Goal: Information Seeking & Learning: Learn about a topic

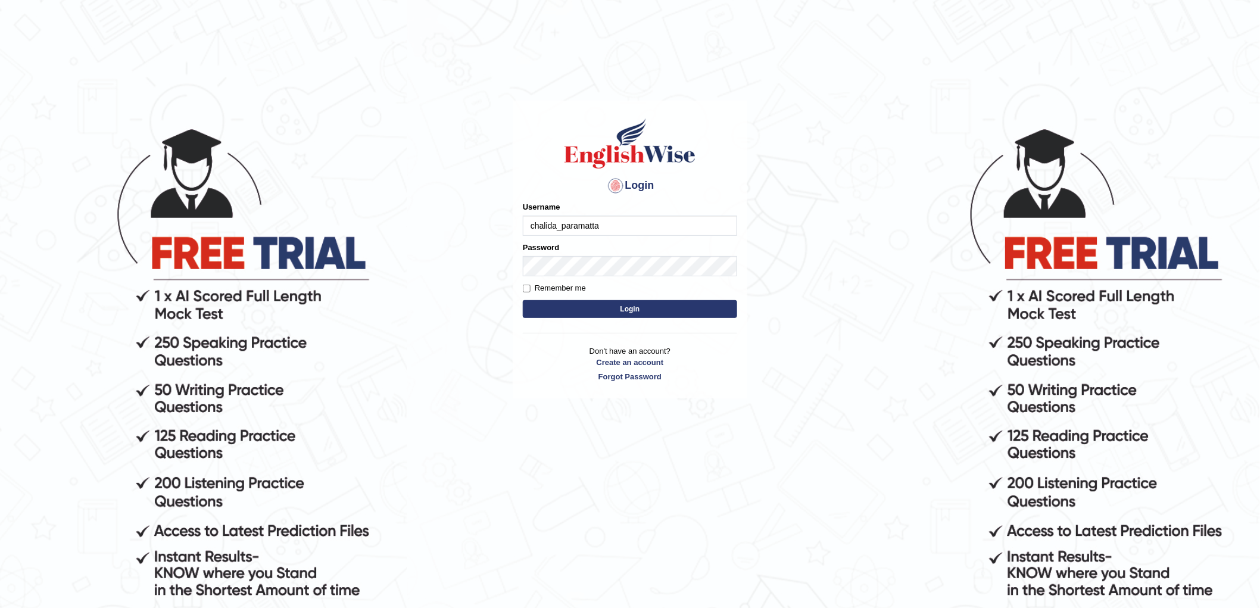
type input "chalida_paramatta"
click at [641, 310] on button "Login" at bounding box center [630, 309] width 214 height 18
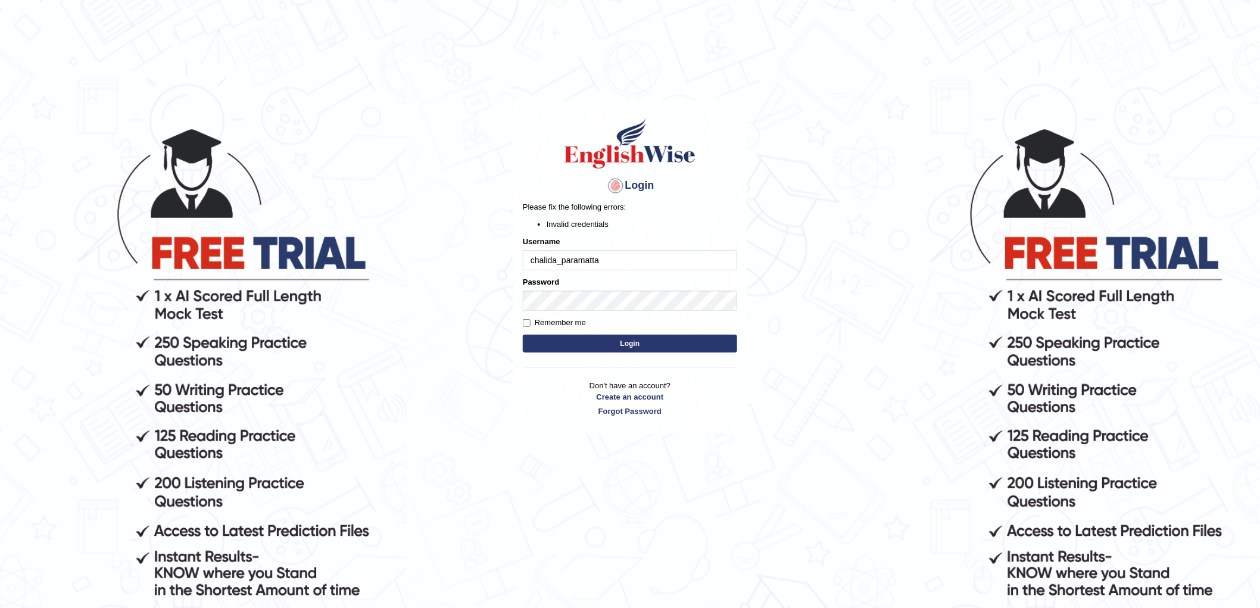
click at [574, 265] on input "chalida_paramatta" at bounding box center [630, 260] width 214 height 20
type input "chalida_parramatta"
click at [599, 348] on button "Login" at bounding box center [630, 344] width 214 height 18
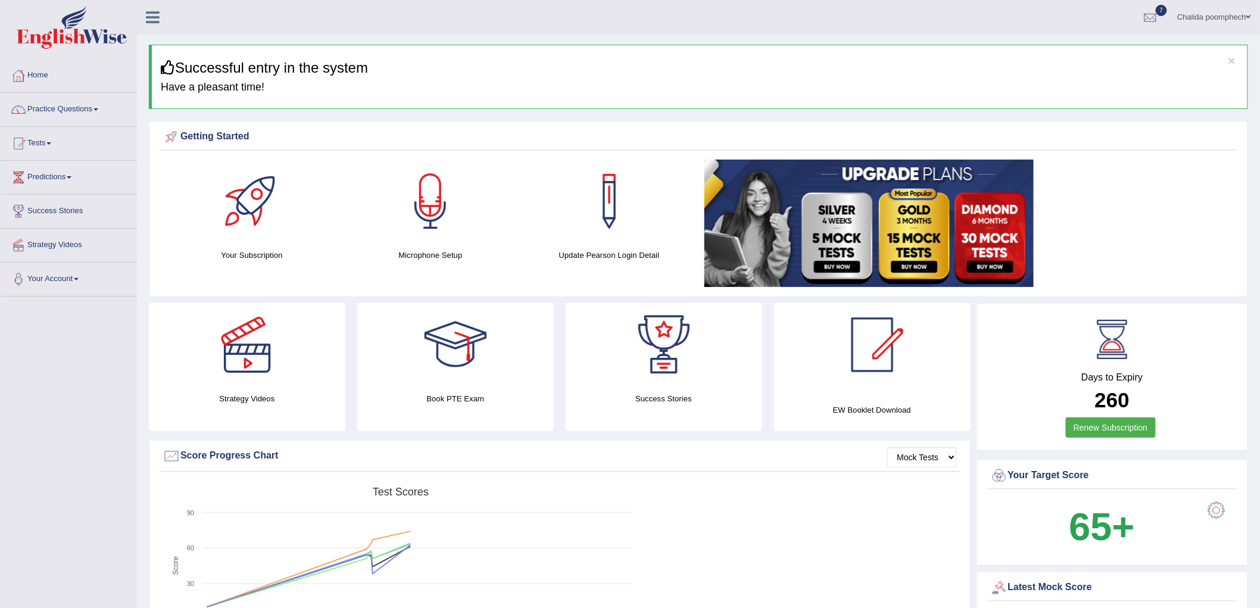
click at [80, 108] on link "Practice Questions" at bounding box center [69, 108] width 136 height 30
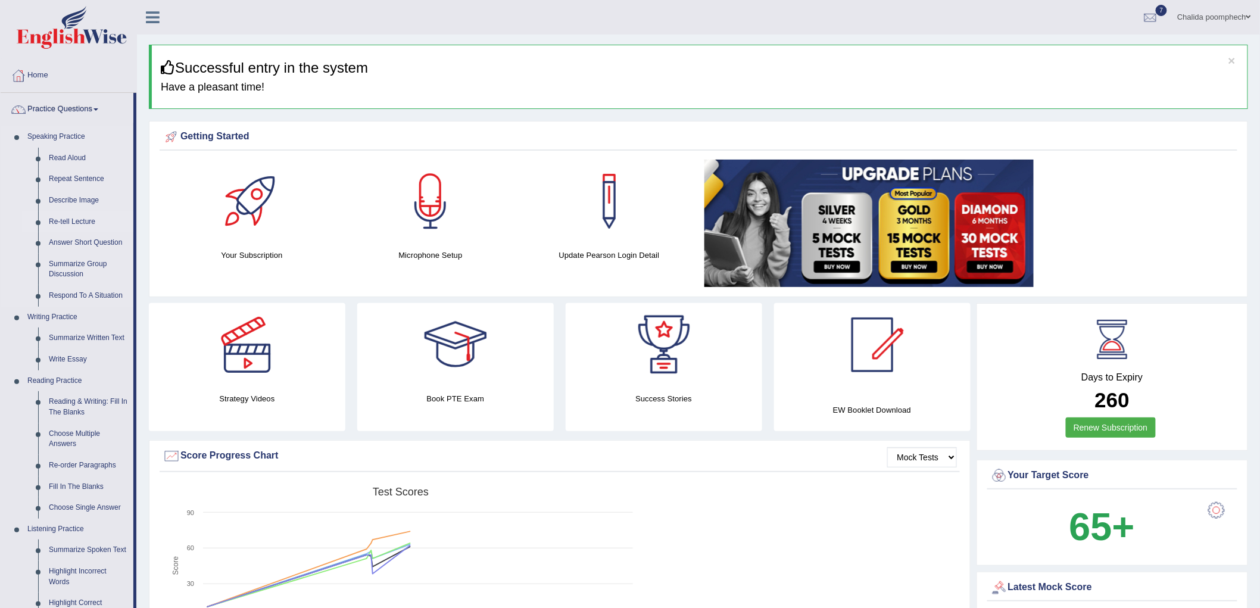
click at [68, 223] on link "Re-tell Lecture" at bounding box center [88, 221] width 90 height 21
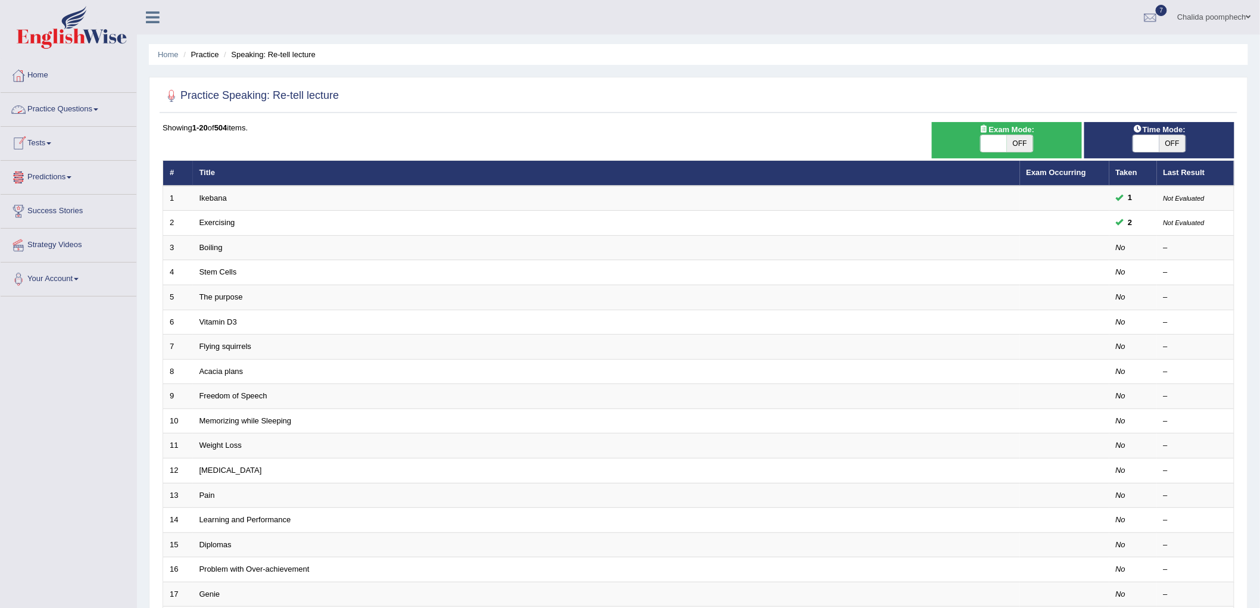
click at [74, 102] on link "Practice Questions" at bounding box center [69, 108] width 136 height 30
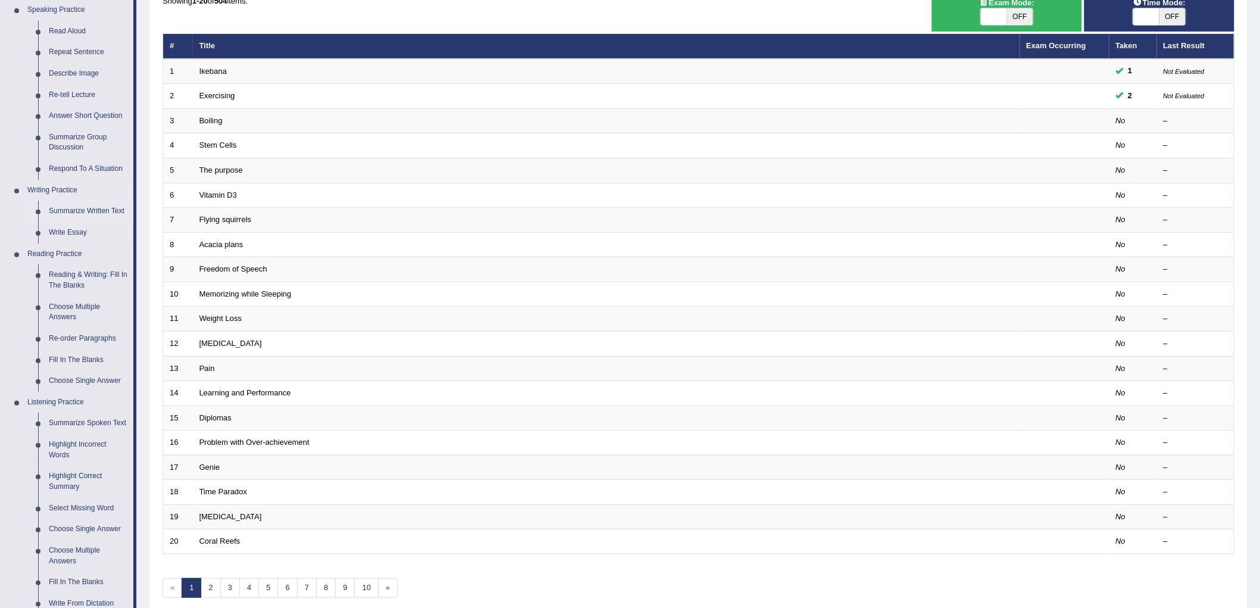
scroll to position [132, 0]
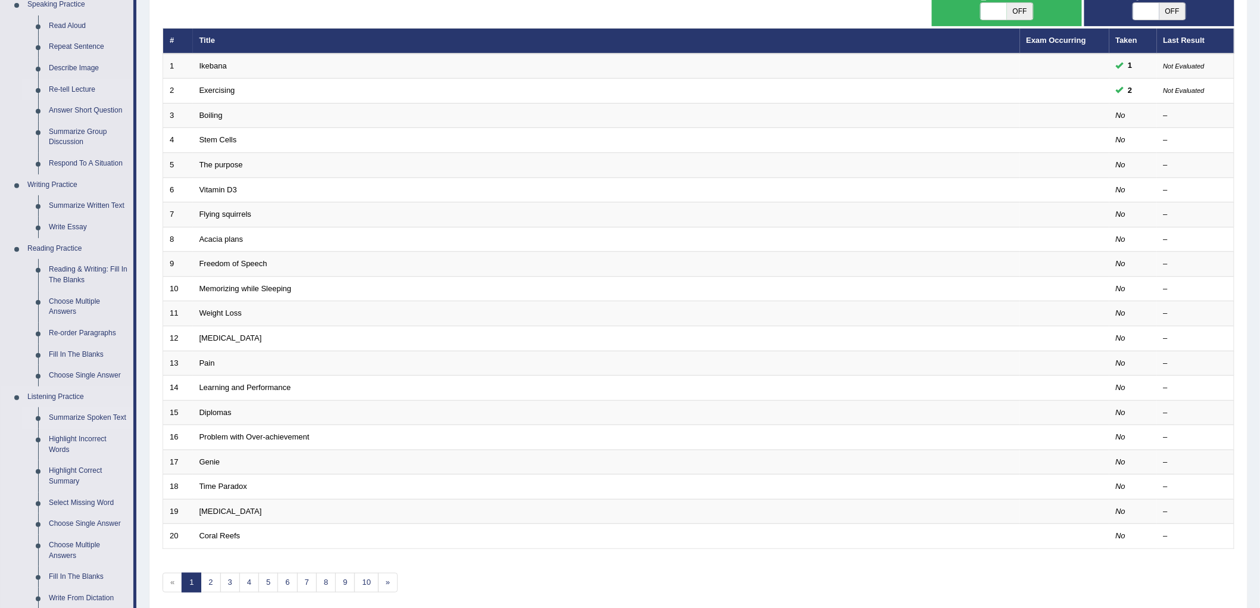
click at [90, 416] on link "Summarize Spoken Text" at bounding box center [88, 417] width 90 height 21
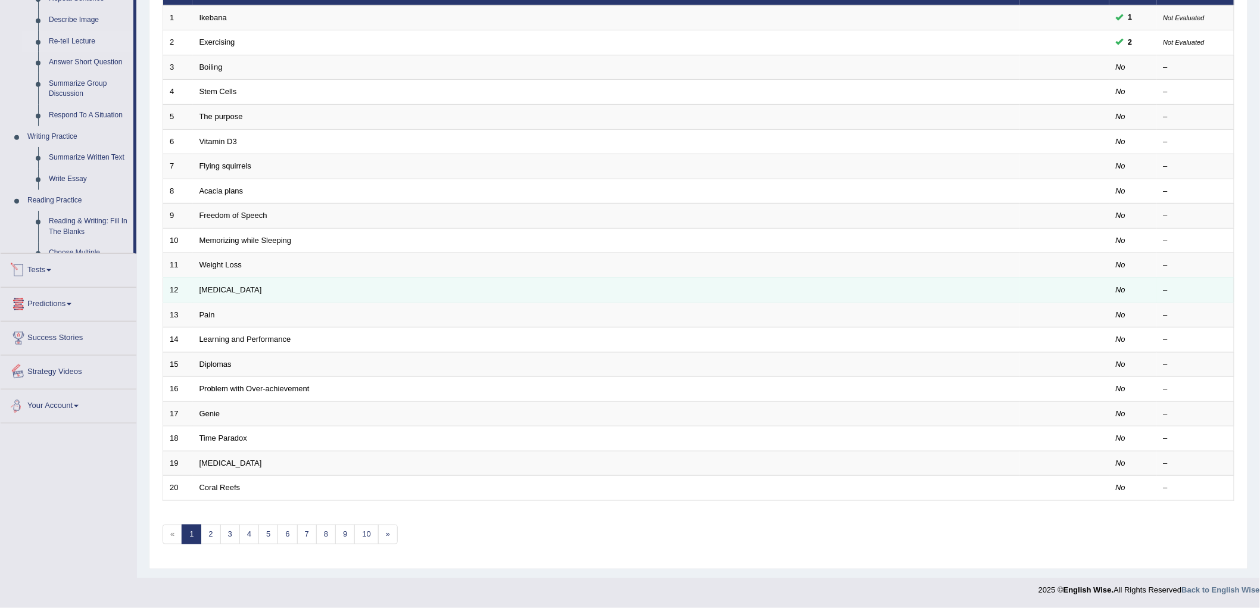
scroll to position [322, 0]
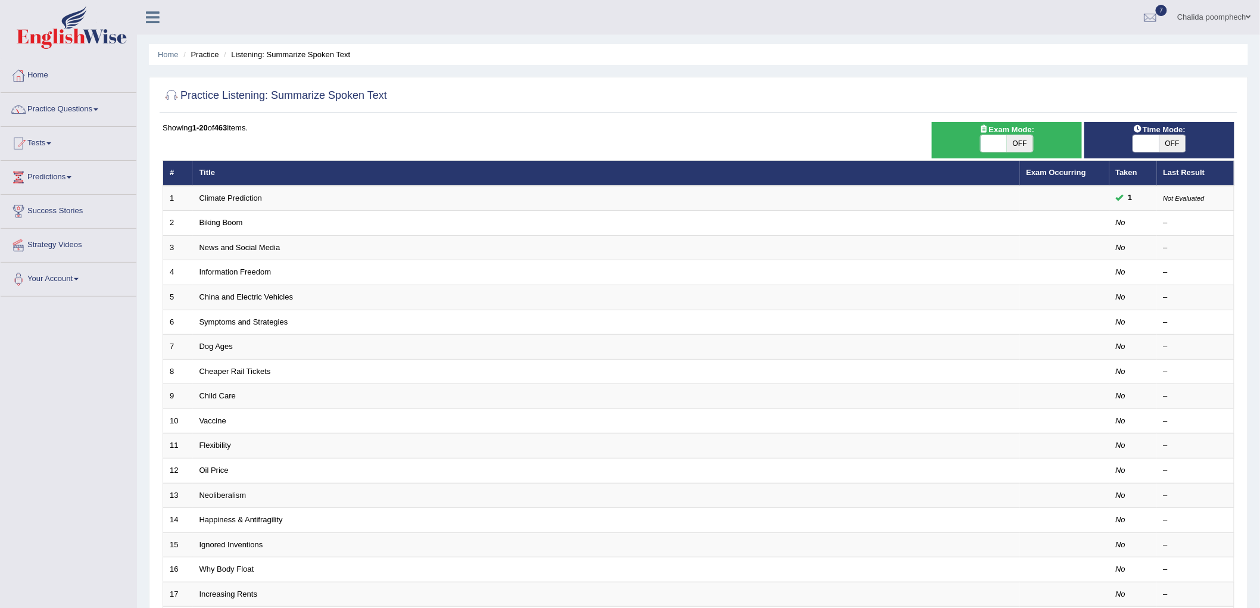
click at [257, 198] on link "Climate Prediction" at bounding box center [231, 198] width 63 height 9
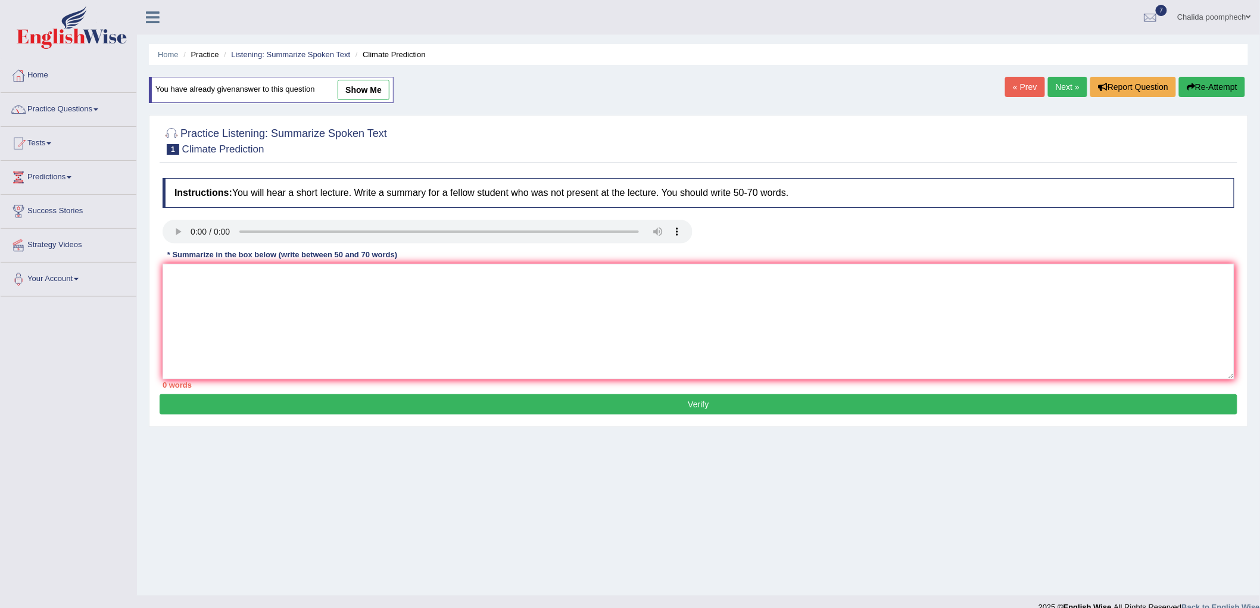
click at [1063, 89] on link "Next »" at bounding box center [1067, 87] width 39 height 20
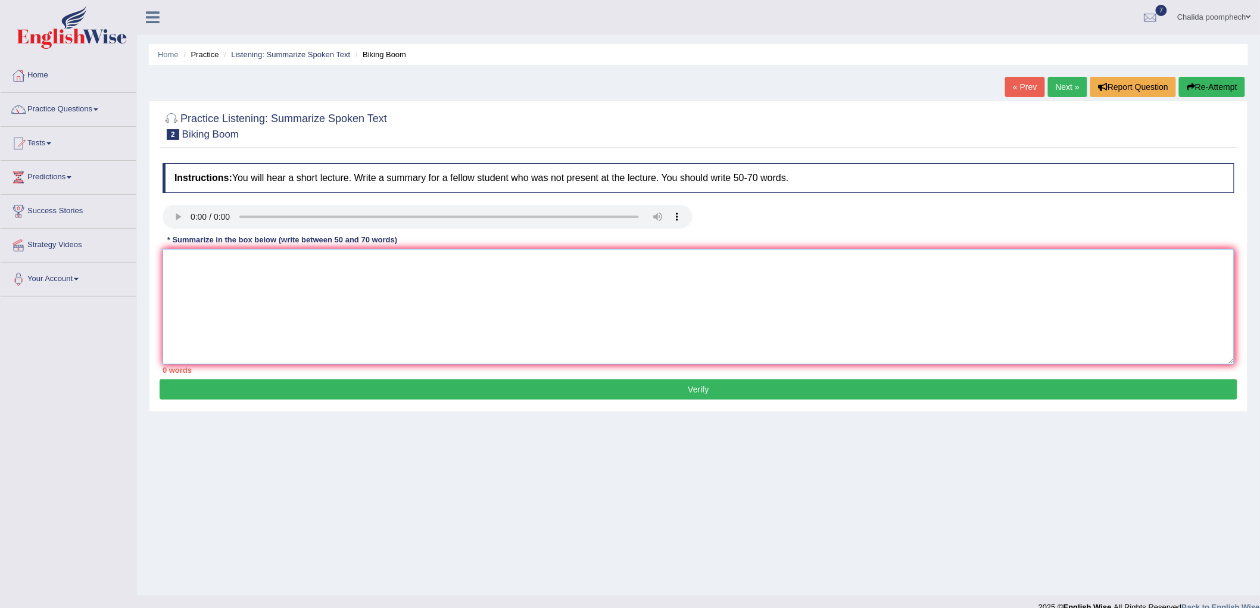
drag, startPoint x: 384, startPoint y: 299, endPoint x: 462, endPoint y: 305, distance: 78.2
click at [385, 300] on textarea at bounding box center [699, 307] width 1072 height 116
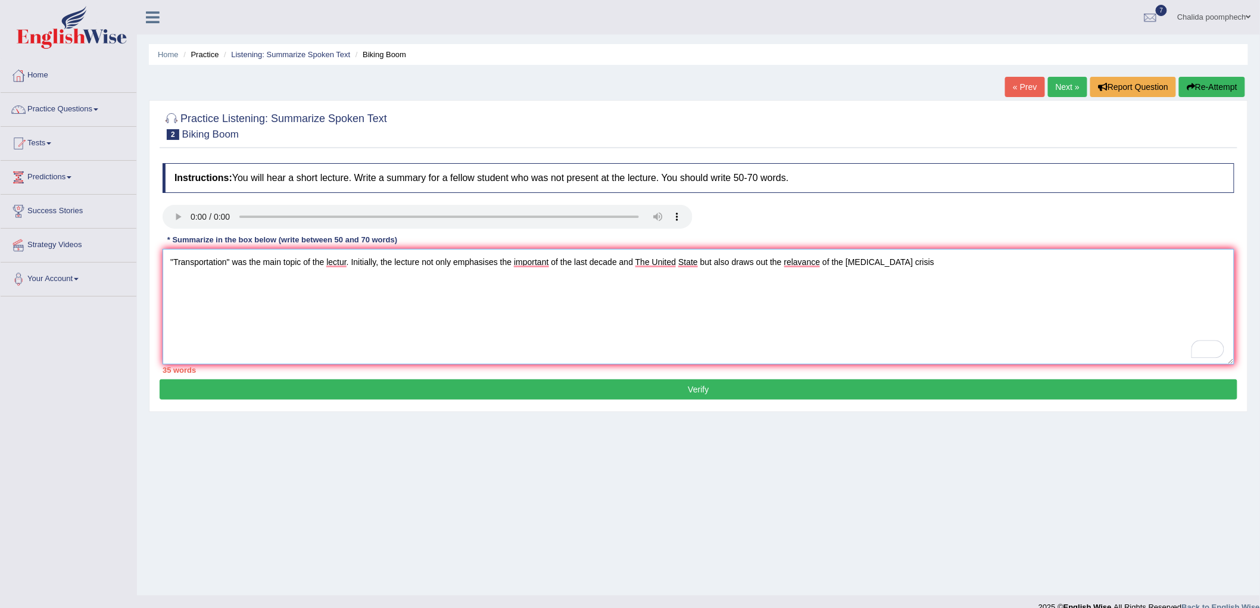
click at [927, 266] on textarea ""Transportation" was the main topic of the lectur. Initially, the lecture not o…" at bounding box center [699, 307] width 1072 height 116
click at [959, 271] on textarea ""Transportation" was the main topic of the lectur. Initially, the lecture not o…" at bounding box center [699, 307] width 1072 height 116
click at [1211, 260] on textarea ""Transportation" was the main topic of the lectur. Initially, the lecture not o…" at bounding box center [699, 307] width 1072 height 116
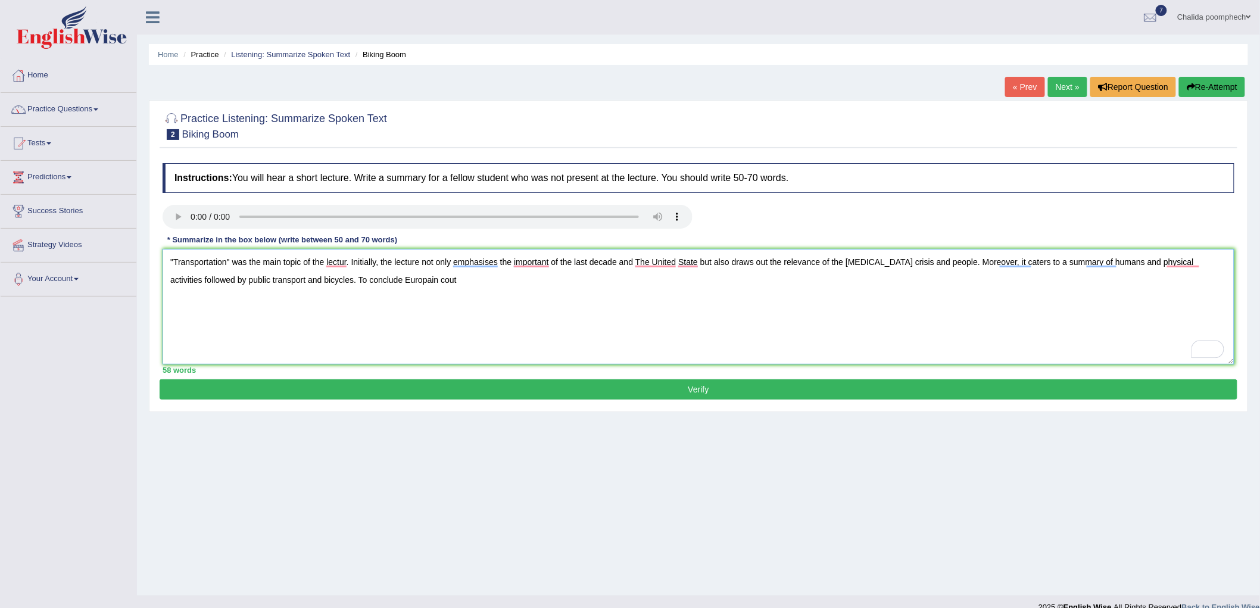
drag, startPoint x: 400, startPoint y: 281, endPoint x: 382, endPoint y: 301, distance: 27.0
click at [382, 301] on textarea ""Transportation" was the main topic of the lectur. Initially, the lecture not o…" at bounding box center [699, 307] width 1072 height 116
click at [433, 281] on textarea ""Transportation" was the main topic of the lectur. Initially, the lecture not o…" at bounding box center [699, 307] width 1072 height 116
click at [463, 288] on textarea ""Transportation" was the main topic of the lectur. Initially, the lecture not o…" at bounding box center [699, 307] width 1072 height 116
type textarea ""Transportation" was the main topic of the lecture. Initially, the lecture not …"
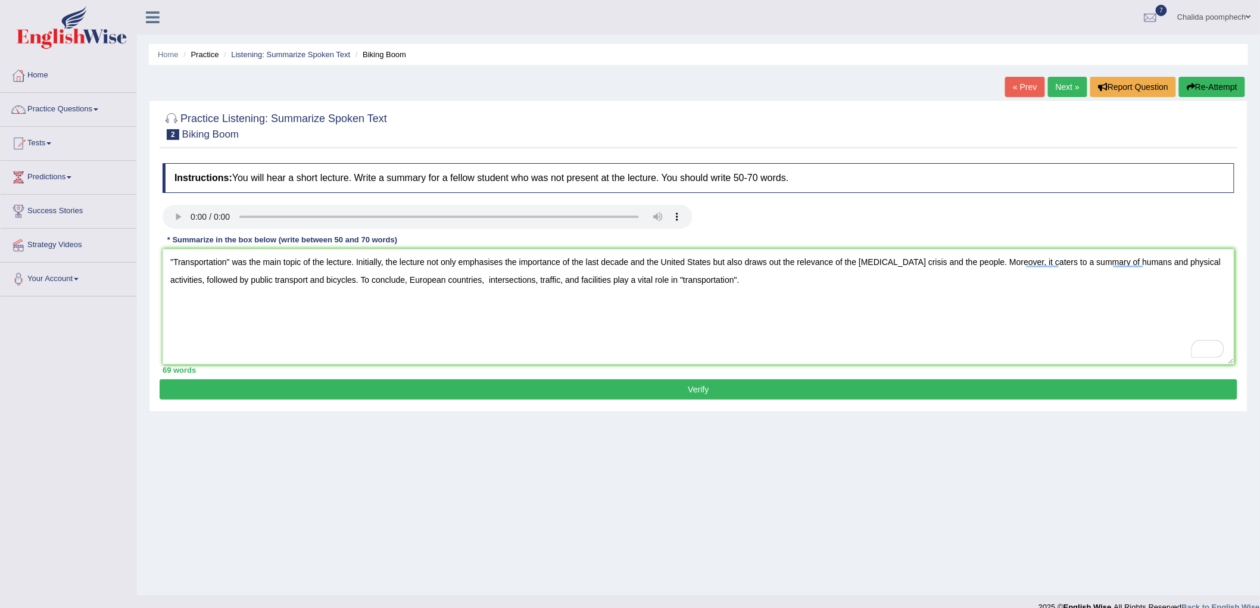
click at [712, 388] on button "Verify" at bounding box center [699, 389] width 1078 height 20
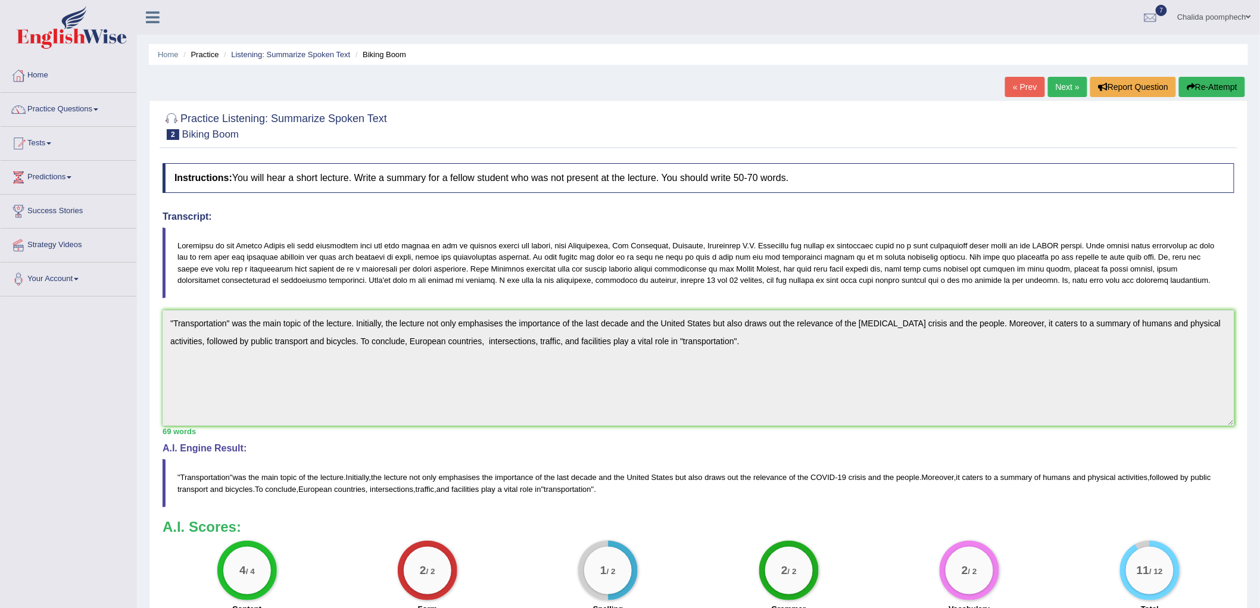
click at [1066, 88] on link "Next »" at bounding box center [1067, 87] width 39 height 20
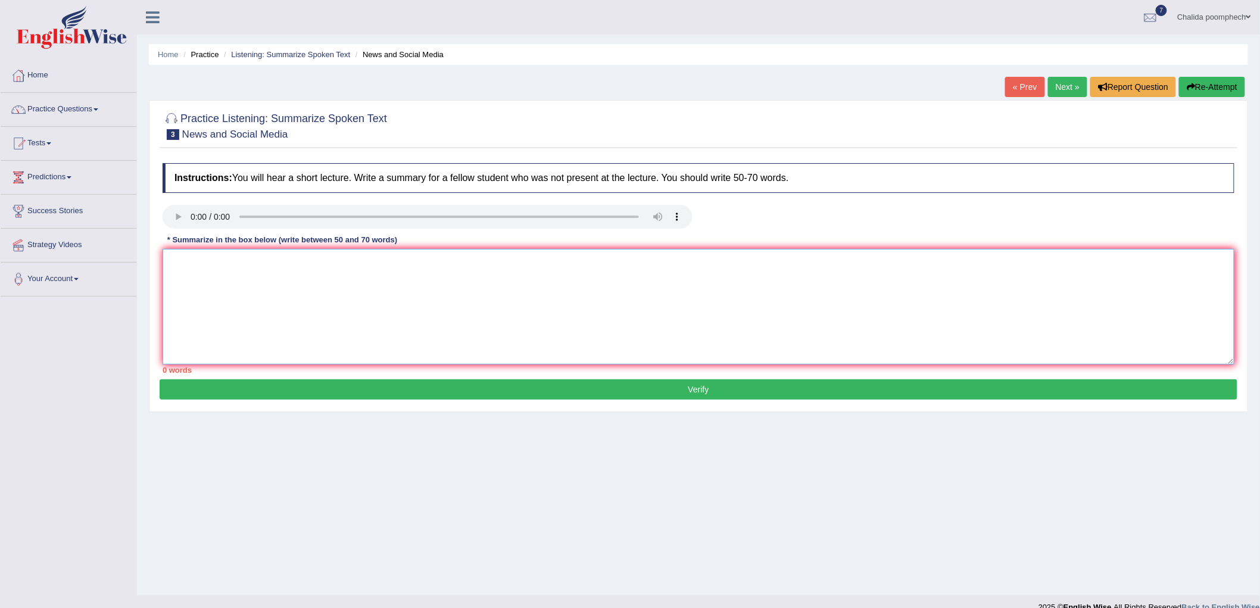
click at [225, 274] on textarea at bounding box center [699, 307] width 1072 height 116
click at [341, 269] on textarea ""Smartphone" was the main topic of" at bounding box center [699, 307] width 1072 height 116
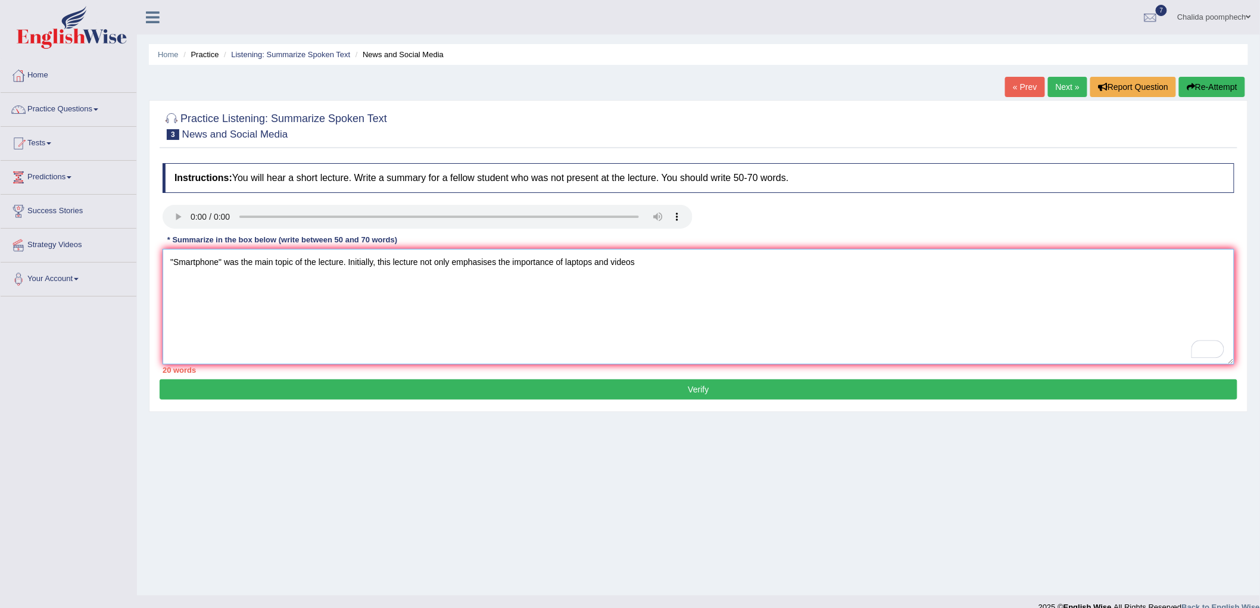
click at [650, 269] on textarea ""Smartphone" was the main topic of the lecture. Initially, this lecture not onl…" at bounding box center [699, 307] width 1072 height 116
click at [820, 263] on textarea ""Smartphone" was the main topic of the lecture. Initially, this lecture not onl…" at bounding box center [699, 307] width 1072 height 116
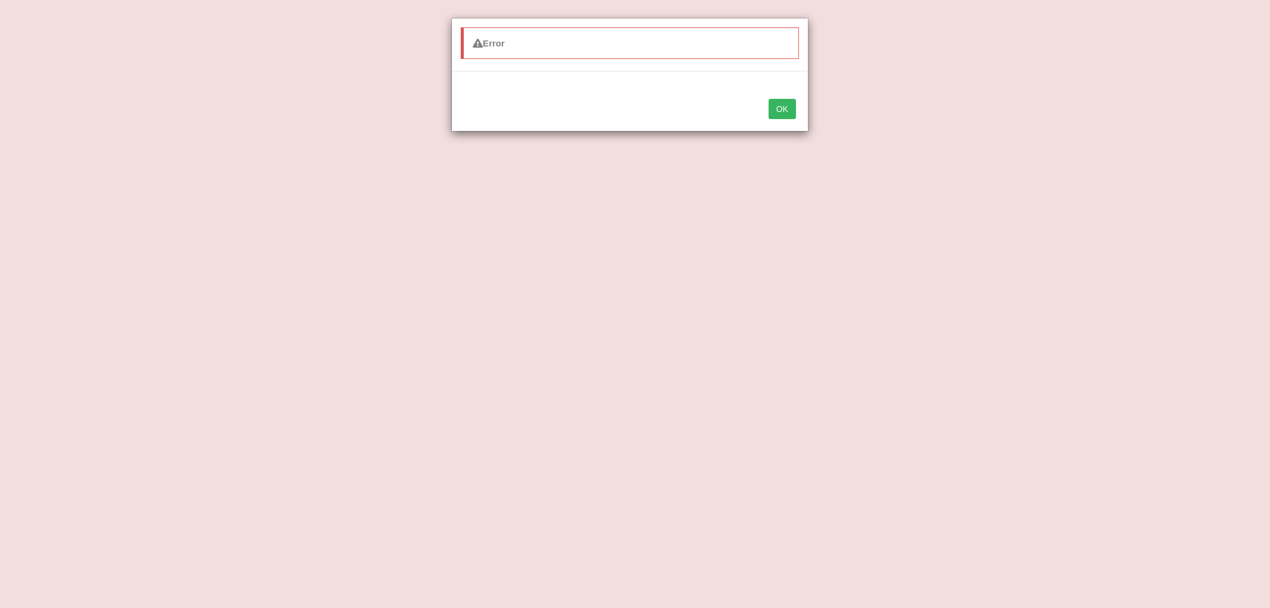
type textarea ""Smartphone" was the main topic of the lecture. Initially, this lecture not onl…"
click at [769, 99] on button "OK" at bounding box center [782, 109] width 27 height 20
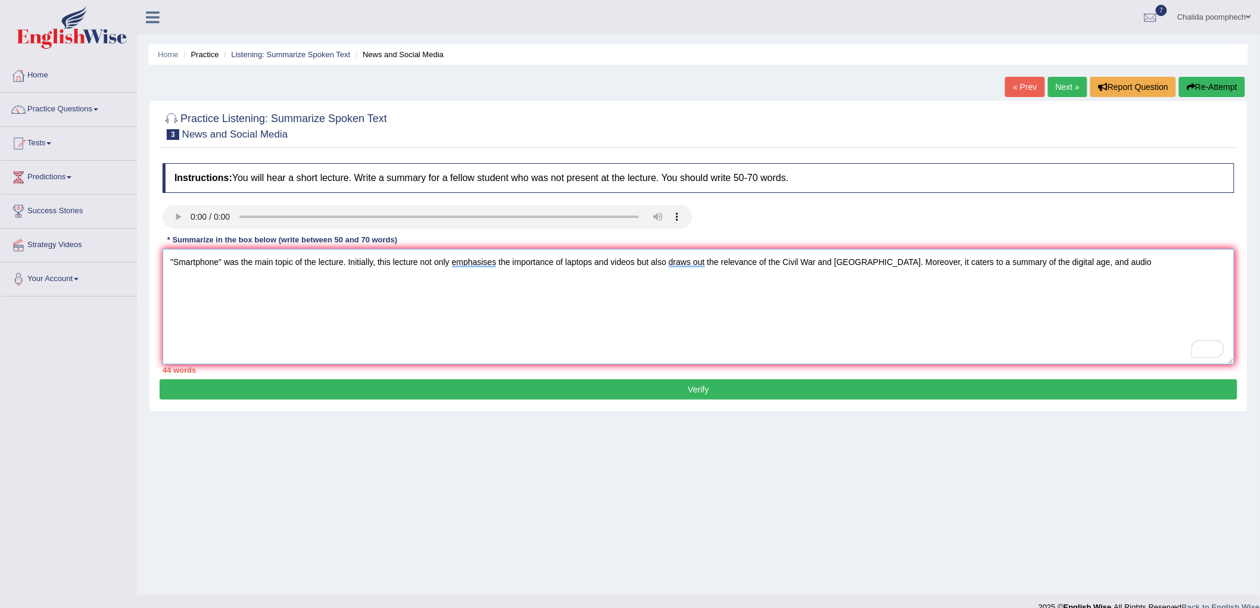
click at [1098, 267] on textarea ""Smartphone" was the main topic of the lecture. Initially, this lecture not onl…" at bounding box center [699, 307] width 1072 height 116
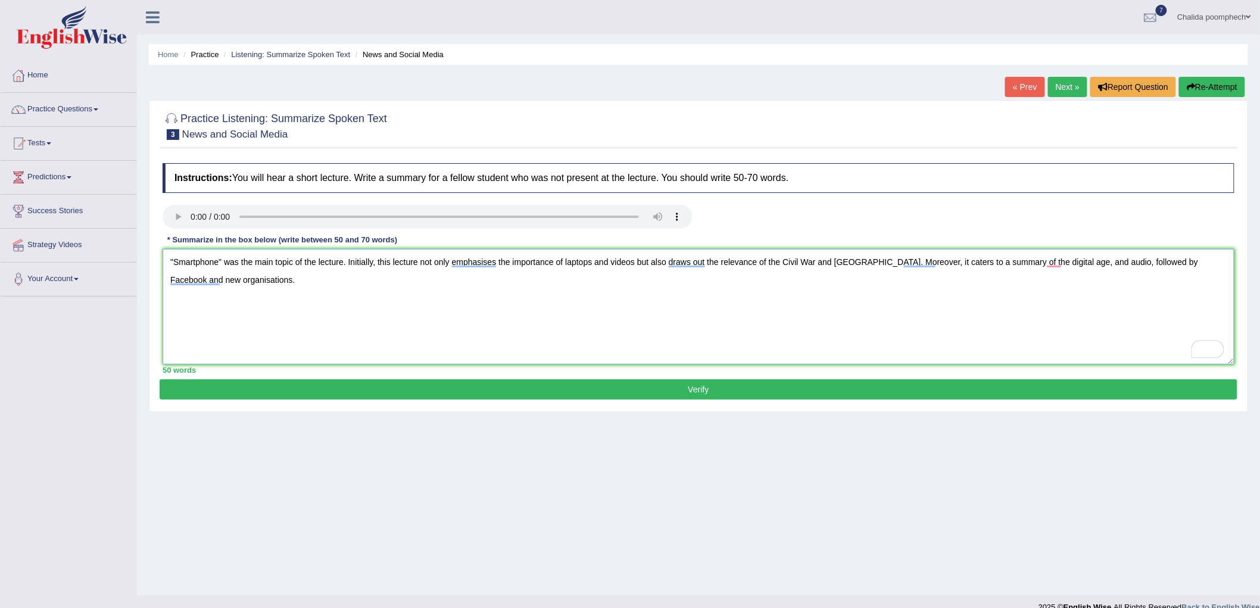
click at [243, 290] on textarea ""Smartphone" was the main topic of the lecture. Initially, this lecture not onl…" at bounding box center [699, 307] width 1072 height 116
click at [571, 282] on textarea ""Smartphone" was the main topic of the lecture. Initially, this lecture not onl…" at bounding box center [699, 307] width 1072 height 116
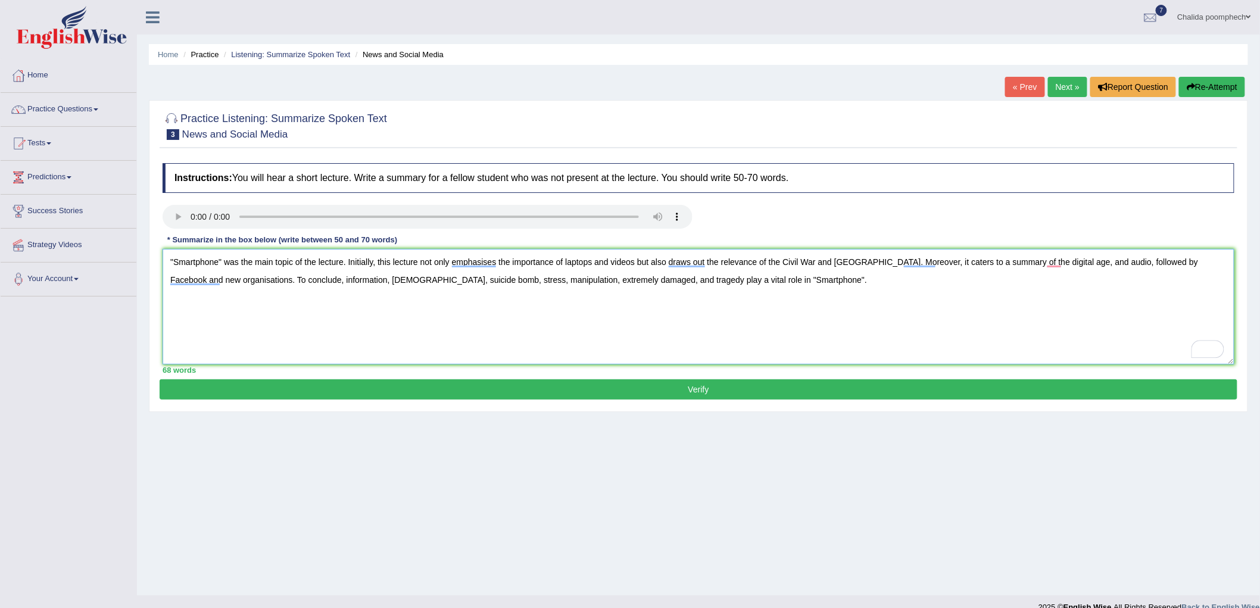
type textarea ""Smartphone" was the main topic of the lecture. Initially, this lecture not onl…"
click at [525, 391] on button "Verify" at bounding box center [699, 389] width 1078 height 20
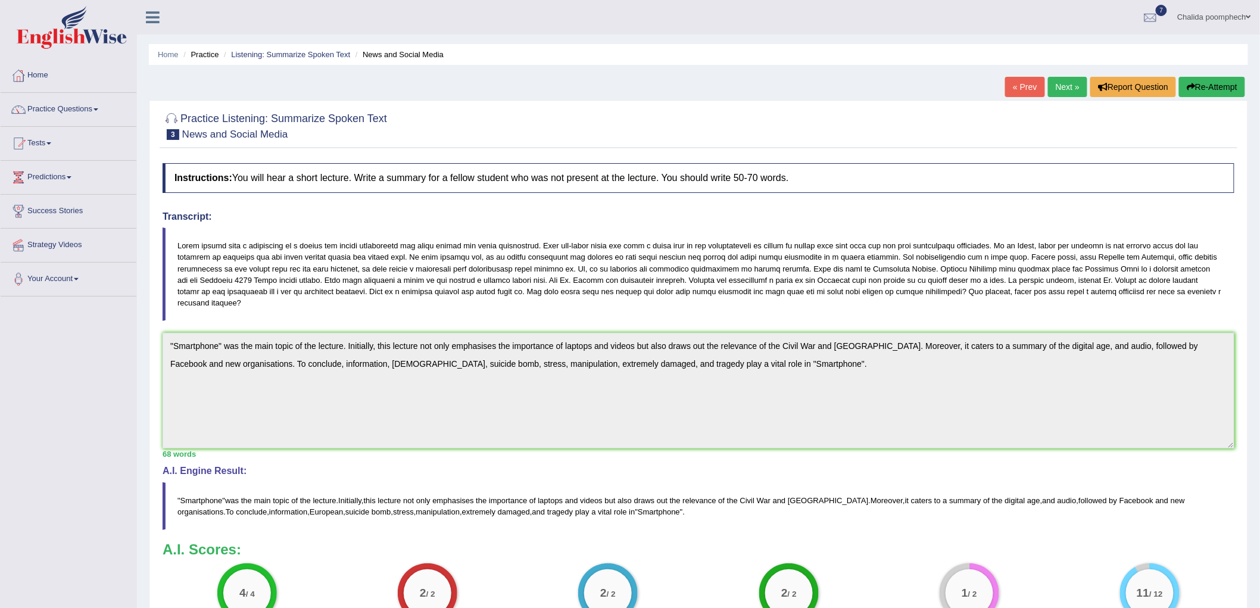
click at [1058, 91] on link "Next »" at bounding box center [1067, 87] width 39 height 20
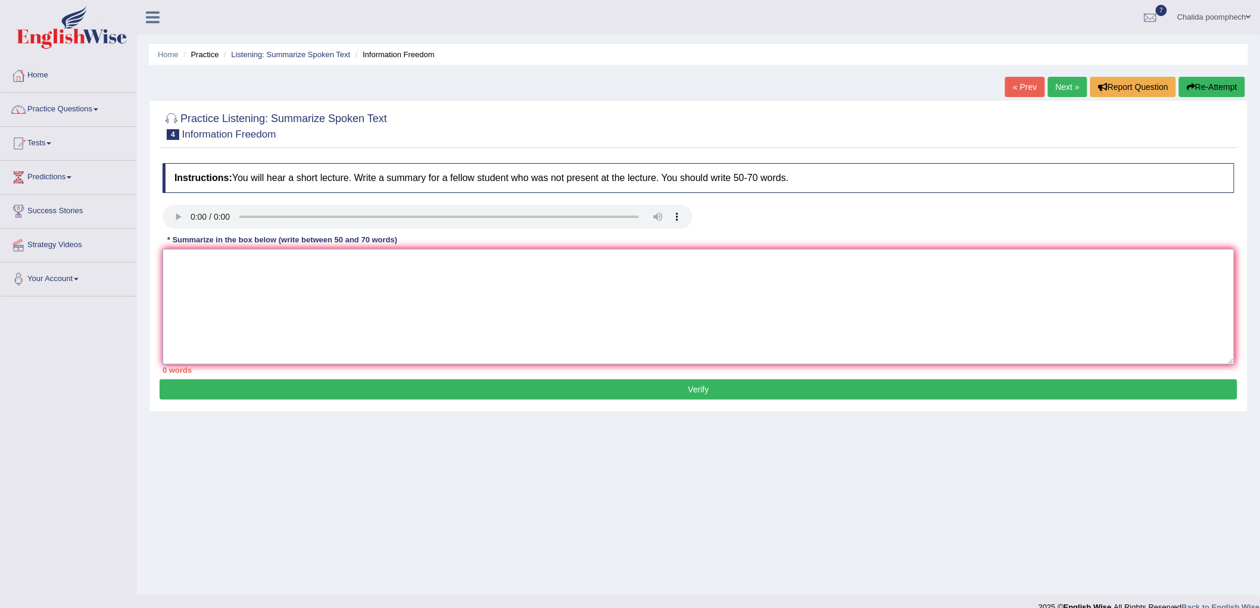
click at [224, 306] on textarea at bounding box center [699, 307] width 1072 height 116
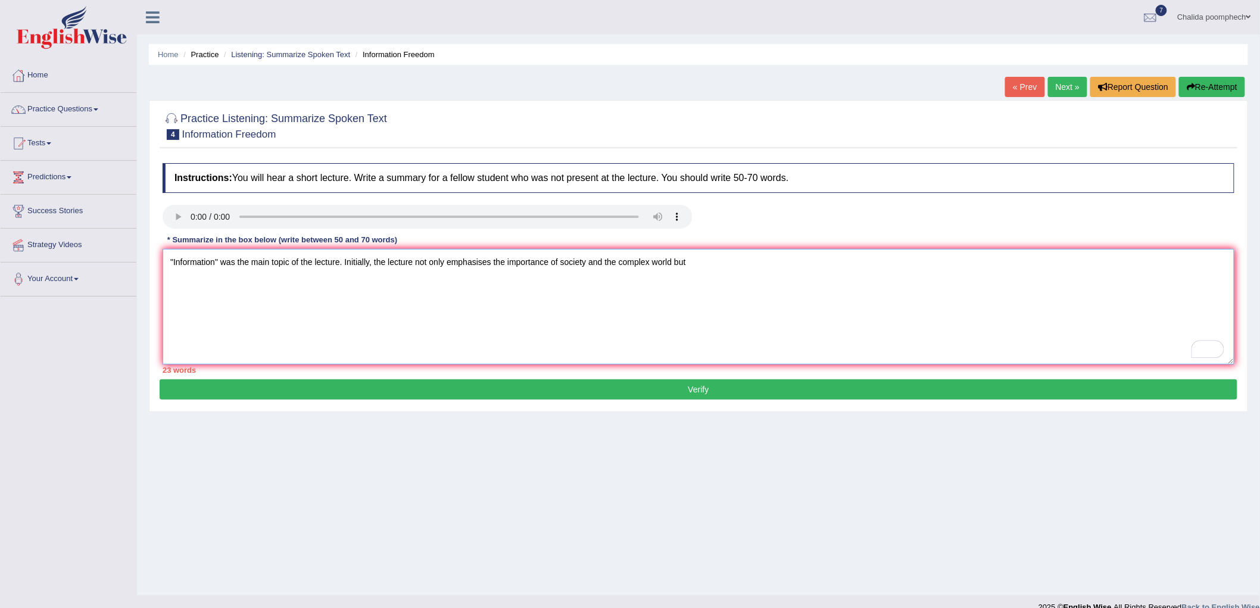
click at [708, 255] on textarea ""Information" was the main topic of the lecture. Initially, the lecture not onl…" at bounding box center [699, 307] width 1072 height 116
click at [772, 265] on textarea ""Information" was the main topic of the lecture. Initially, the lecture not onl…" at bounding box center [699, 307] width 1072 height 116
click at [841, 260] on textarea ""Information" was the main topic of the lecture. Initially, the lecture not onl…" at bounding box center [699, 307] width 1072 height 116
click at [955, 262] on textarea ""Information" was the main topic of the lecture. Initially, the lecture not onl…" at bounding box center [699, 307] width 1072 height 116
click at [959, 266] on textarea ""Information" was the main topic of the lecture. Initially, the lecture not onl…" at bounding box center [699, 307] width 1072 height 116
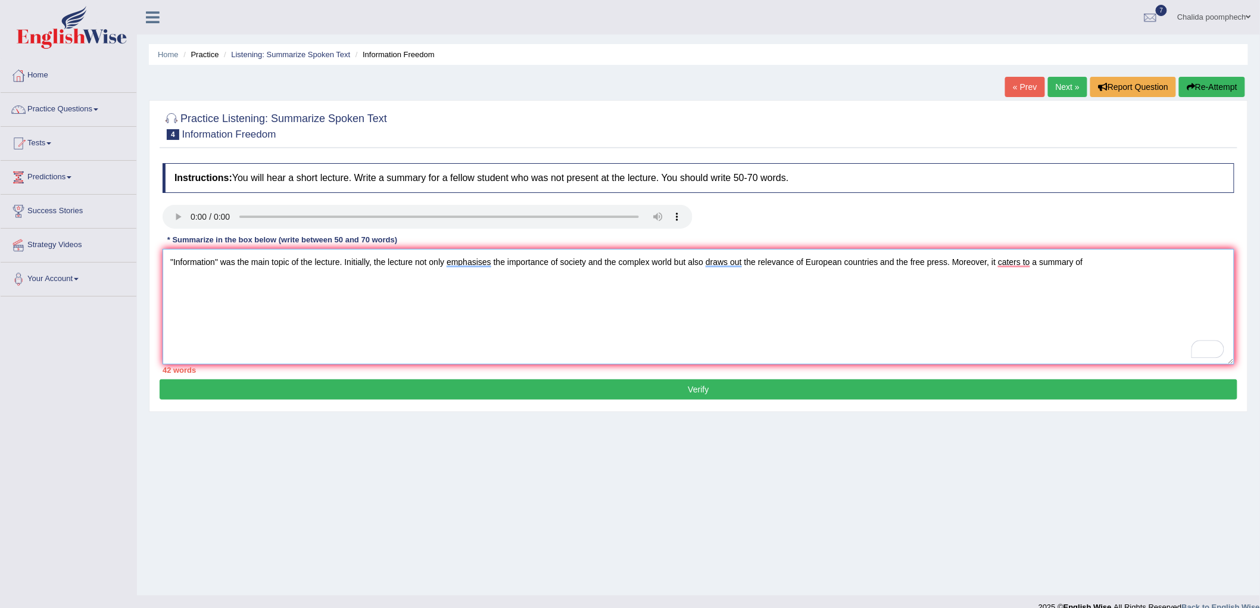
click at [1108, 263] on textarea ""Information" was the main topic of the lecture. Initially, the lecture not onl…" at bounding box center [699, 307] width 1072 height 116
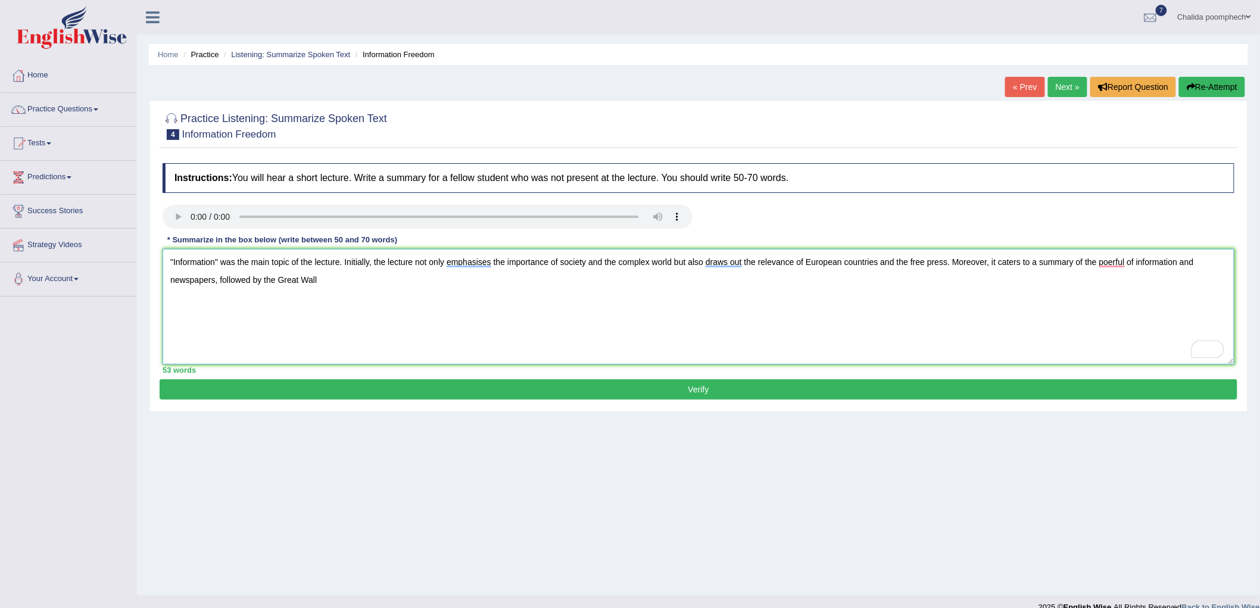
click at [335, 287] on textarea ""Information" was the main topic of the lecture. Initially, the lecture not onl…" at bounding box center [699, 307] width 1072 height 116
click at [349, 286] on textarea ""Information" was the main topic of the lecture. Initially, the lecture not onl…" at bounding box center [699, 307] width 1072 height 116
click at [1200, 266] on textarea ""Information" was the main topic of the lecture. Initially, the lecture not onl…" at bounding box center [699, 307] width 1072 height 116
click at [390, 294] on textarea ""Information" was the main topic of the lecture. Initially, the lecture not onl…" at bounding box center [699, 307] width 1072 height 116
click at [491, 288] on textarea ""Information" was the main topic of the lecture. Initially, the lecture not onl…" at bounding box center [699, 307] width 1072 height 116
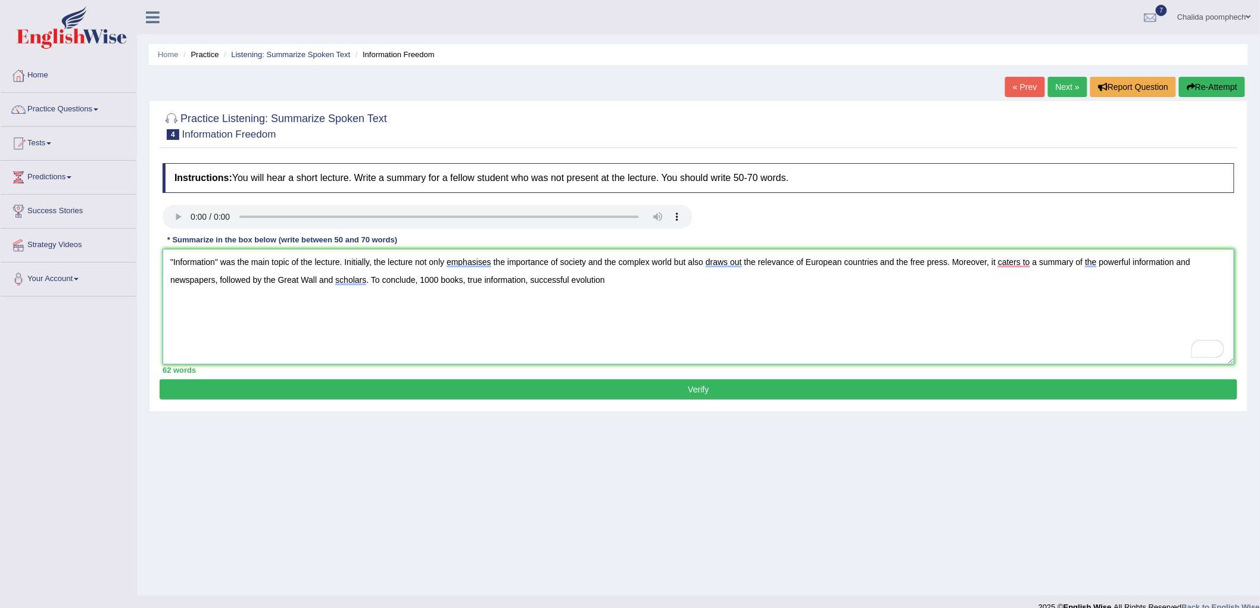
click at [616, 283] on textarea ""Information" was the main topic of the lecture. Initially, the lecture not onl…" at bounding box center [699, 307] width 1072 height 116
click at [615, 283] on textarea ""Information" was the main topic of the lecture. Initially, the lecture not onl…" at bounding box center [699, 307] width 1072 height 116
click at [740, 280] on textarea ""Information" was the main topic of the lecture. Initially, the lecture not onl…" at bounding box center [699, 307] width 1072 height 116
click at [794, 280] on textarea ""Information" was the main topic of the lecture. Initially, the lecture not onl…" at bounding box center [699, 307] width 1072 height 116
click at [787, 280] on textarea ""Information" was the main topic of the lecture. Initially, the lecture not onl…" at bounding box center [699, 307] width 1072 height 116
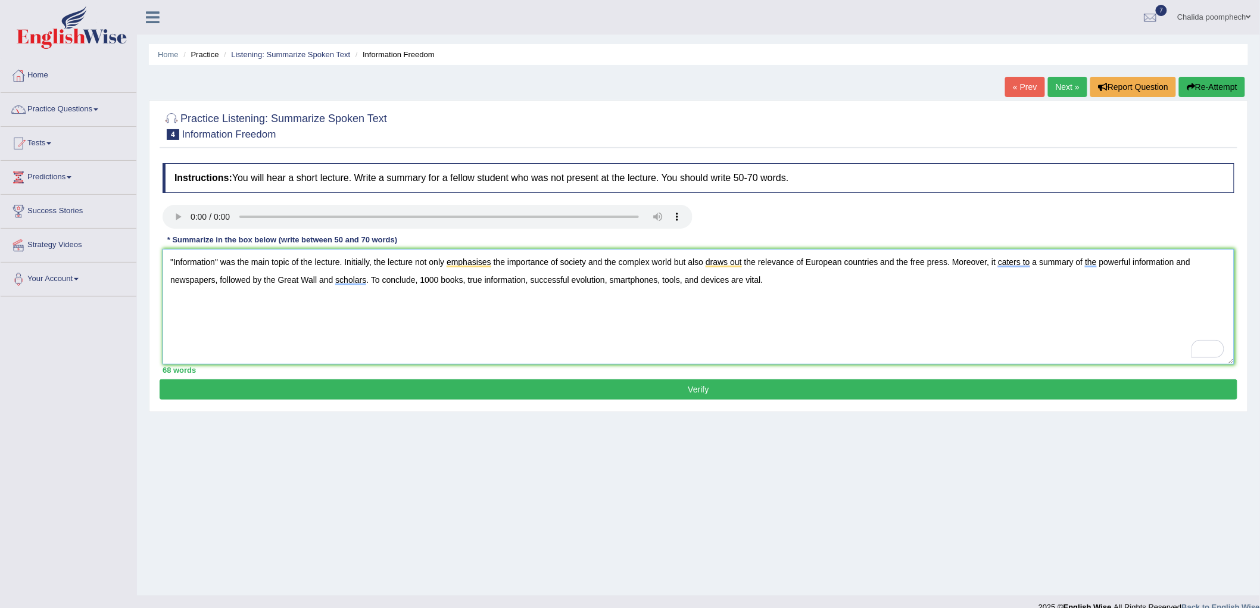
type textarea ""Information" was the main topic of the lecture. Initially, the lecture not onl…"
click at [750, 387] on button "Verify" at bounding box center [699, 389] width 1078 height 20
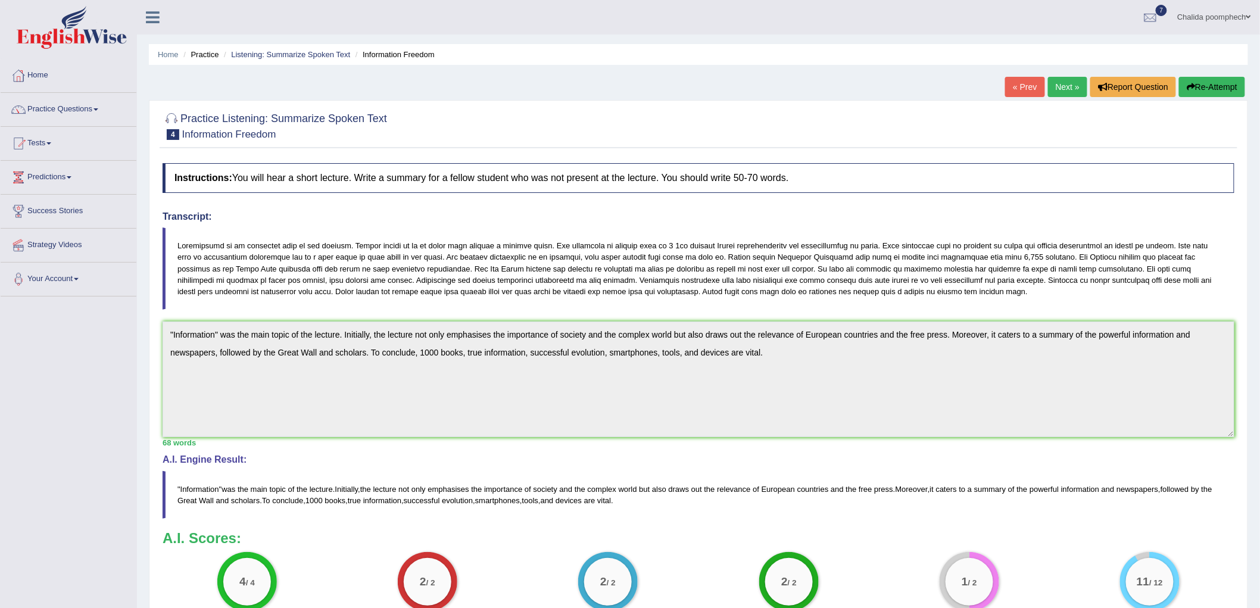
click at [1063, 225] on div "Transcript:" at bounding box center [699, 260] width 1072 height 98
click at [1025, 237] on blockquote at bounding box center [699, 269] width 1072 height 82
click at [1057, 86] on link "Next »" at bounding box center [1067, 87] width 39 height 20
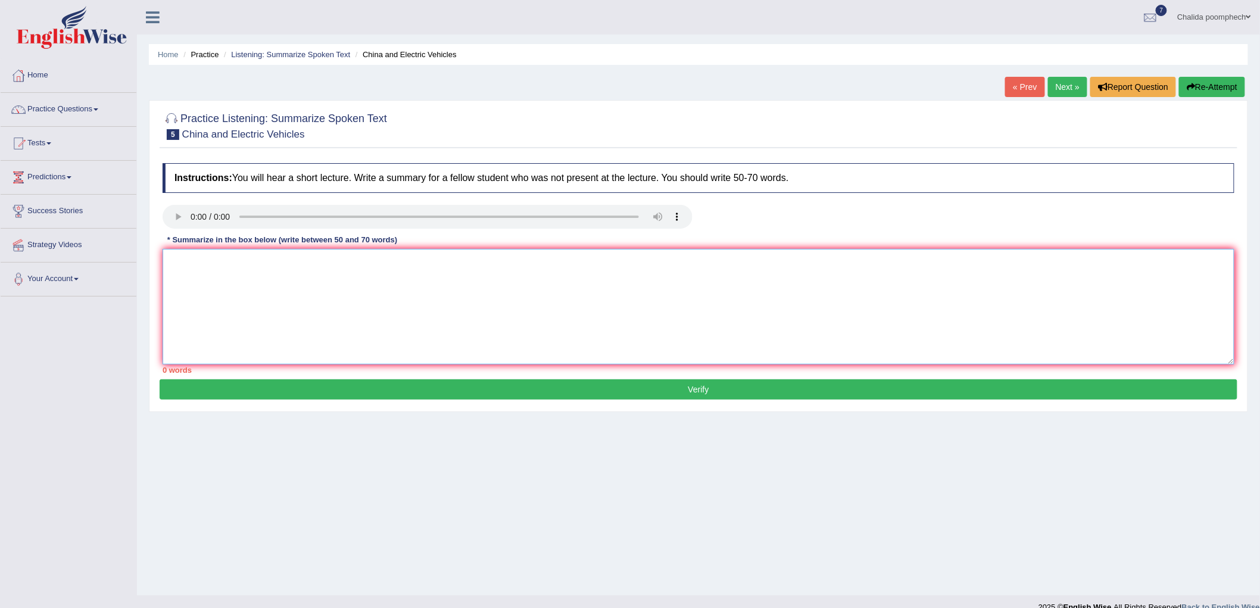
click at [471, 279] on textarea at bounding box center [699, 307] width 1072 height 116
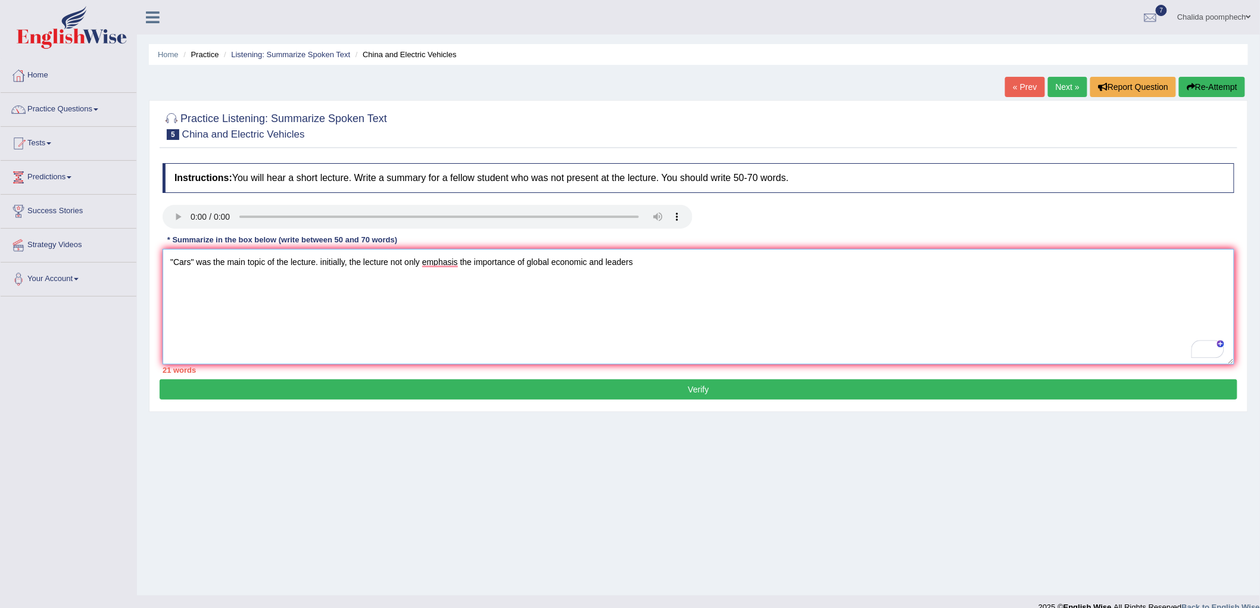
click at [459, 265] on textarea ""Cars" was the main topic of the lecture. initially, the lecture not only empha…" at bounding box center [699, 307] width 1072 height 116
click at [666, 264] on textarea ""Cars" was the main topic of the lecture. initially, the lecture not only empha…" at bounding box center [699, 307] width 1072 height 116
click at [793, 262] on textarea ""Cars" was the main topic of the lecture. initially, the lecture not only empha…" at bounding box center [699, 307] width 1072 height 116
click at [1047, 265] on textarea ""Cars" was the main topic of the lecture. initially, the lecture not only empha…" at bounding box center [699, 307] width 1072 height 116
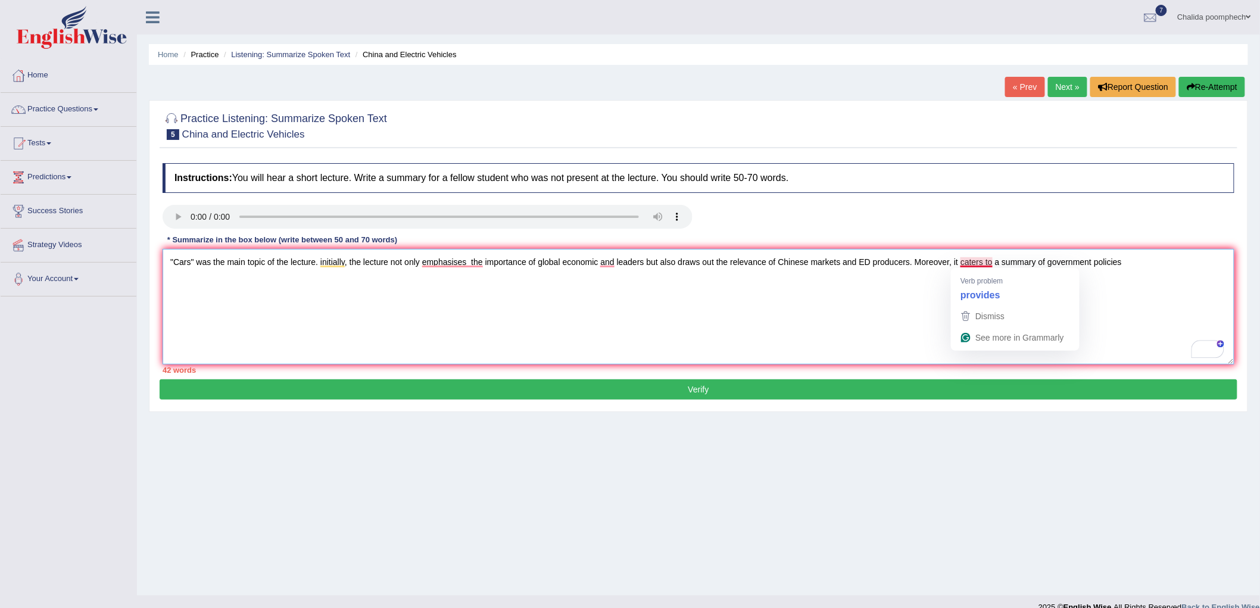
click at [1157, 255] on textarea ""Cars" was the main topic of the lecture. initially, the lecture not only empha…" at bounding box center [699, 307] width 1072 height 116
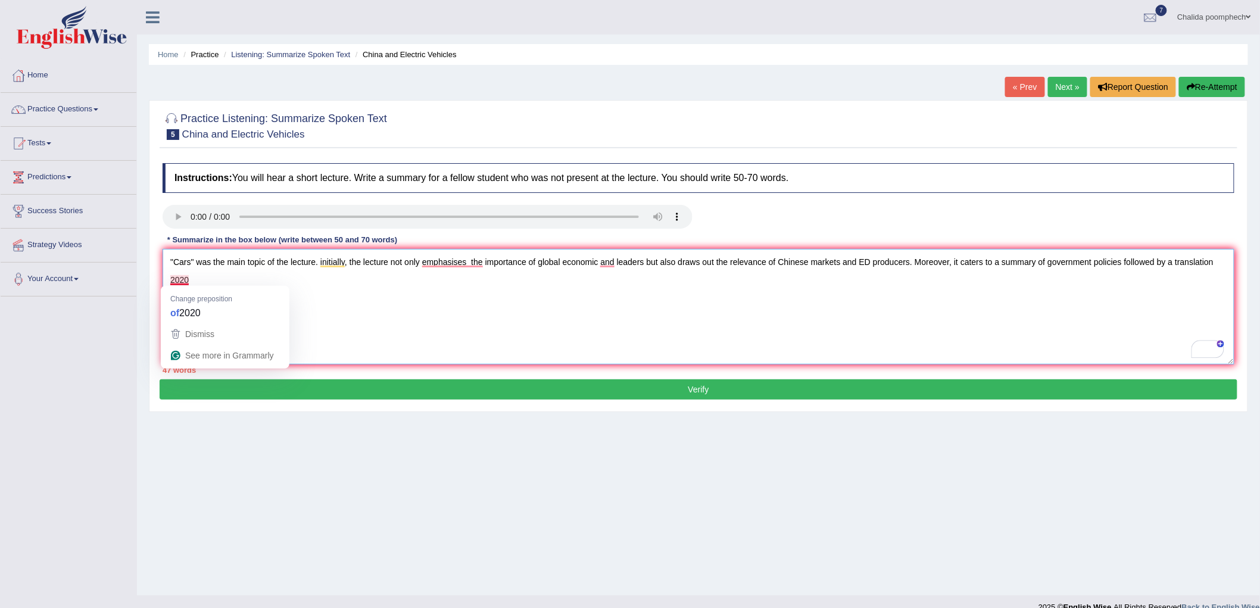
click at [171, 281] on textarea ""Cars" was the main topic of the lecture. initially, the lecture not only empha…" at bounding box center [699, 307] width 1072 height 116
click at [214, 286] on textarea ""Cars" was the main topic of the lecture. initially, the lecture not only empha…" at bounding box center [699, 307] width 1072 height 116
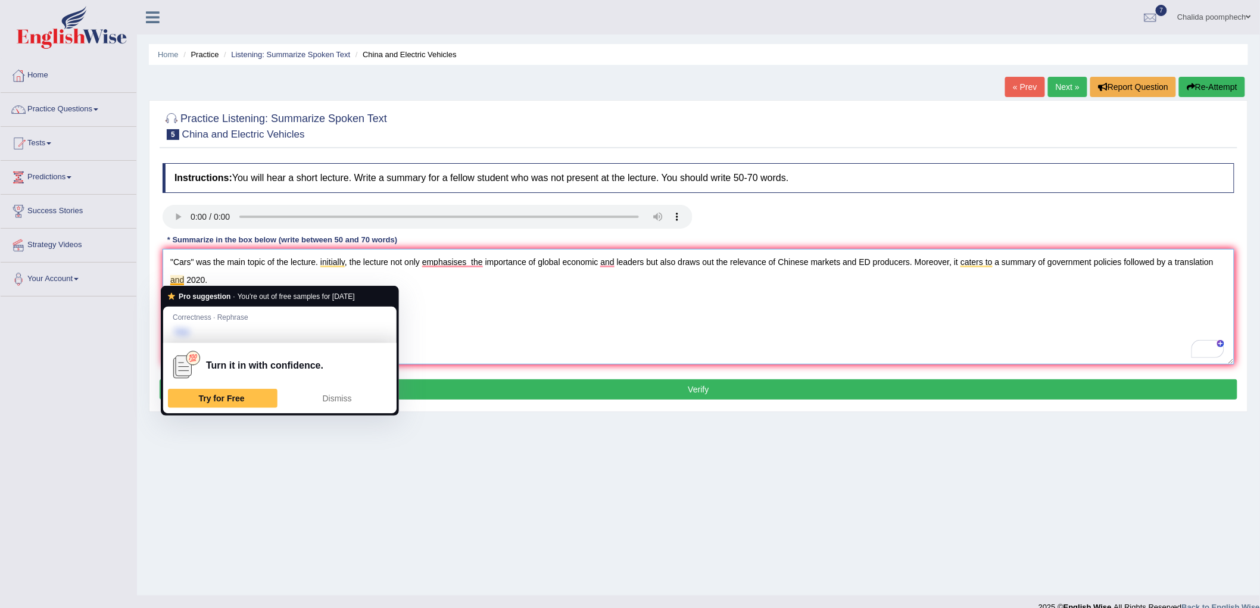
click at [273, 268] on textarea ""Cars" was the main topic of the lecture. initially, the lecture not only empha…" at bounding box center [699, 307] width 1072 height 116
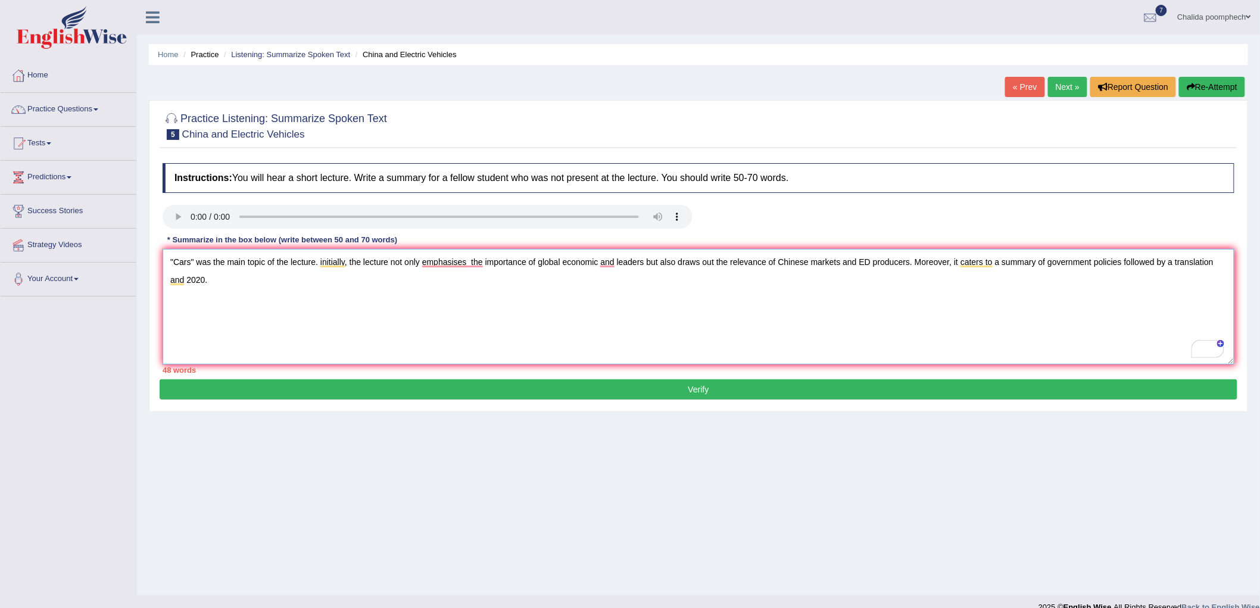
click at [228, 275] on textarea ""Cars" was the main topic of the lecture. initially, the lecture not only empha…" at bounding box center [699, 307] width 1072 height 116
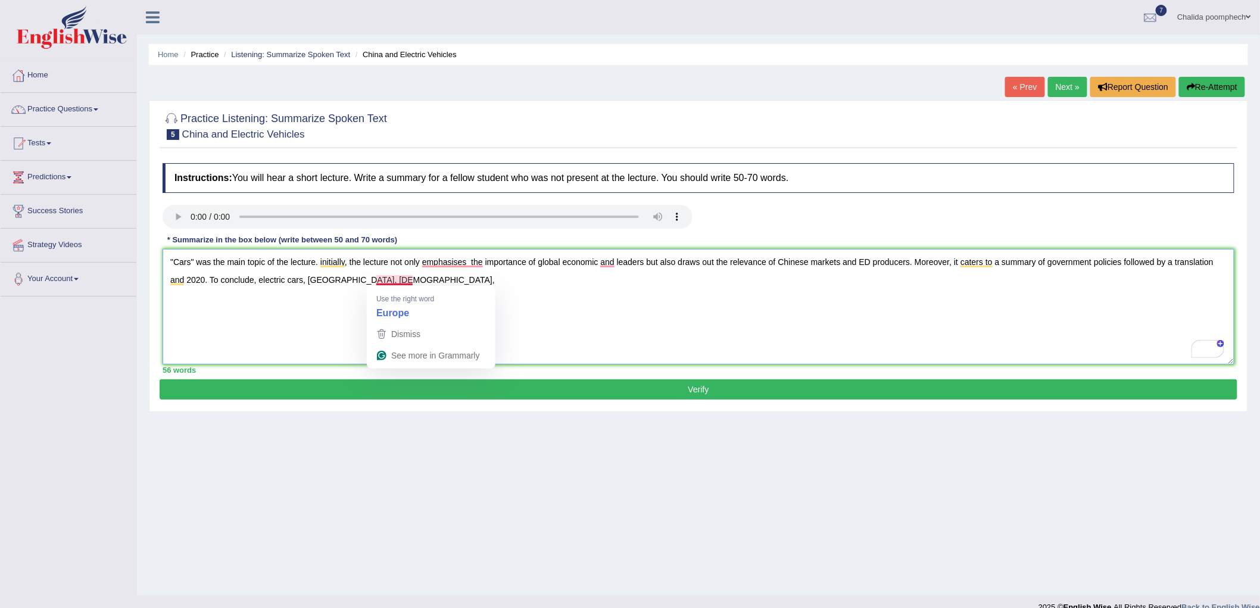
click at [376, 282] on textarea ""Cars" was the main topic of the lecture. initially, the lecture not only empha…" at bounding box center [699, 307] width 1072 height 116
drag, startPoint x: 441, startPoint y: 278, endPoint x: 459, endPoint y: 289, distance: 21.1
click at [441, 278] on textarea ""Cars" was the main topic of the lecture. initially, the lecture not only empha…" at bounding box center [699, 307] width 1072 height 116
click at [413, 282] on textarea ""Cars" was the main topic of the lecture. initially, the lecture not only empha…" at bounding box center [699, 307] width 1072 height 116
click at [615, 282] on textarea ""Cars" was the main topic of the lecture. initially, the lecture not only empha…" at bounding box center [699, 307] width 1072 height 116
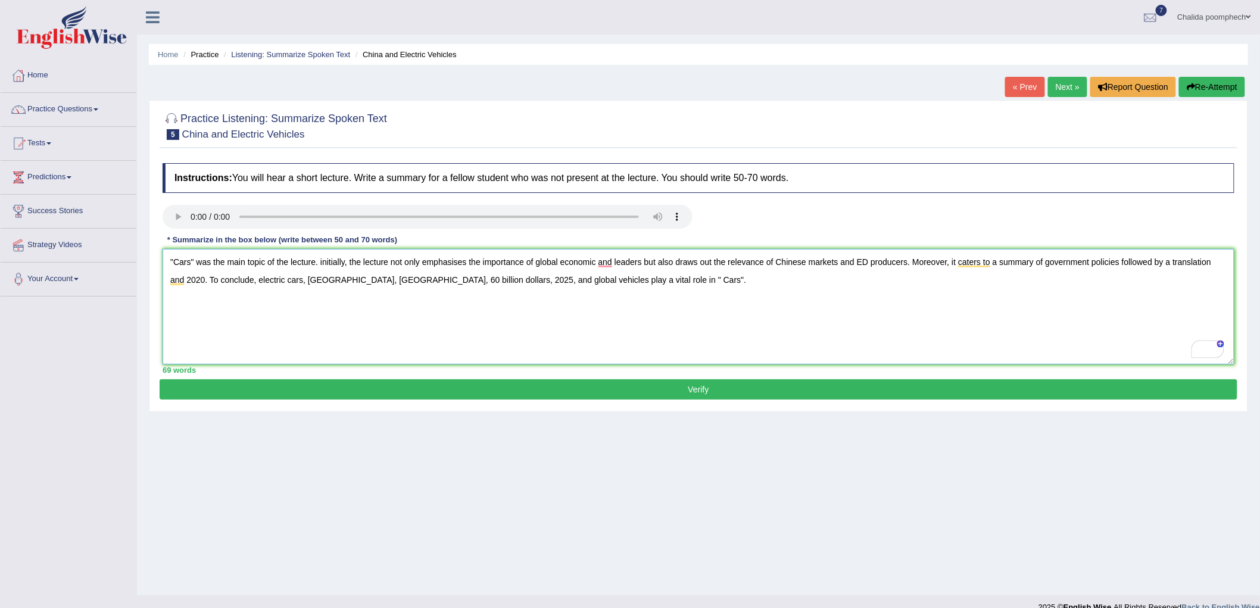
type textarea ""Cars" was the main topic of the lecture. initially, the lecture not only empha…"
click at [563, 392] on button "Verify" at bounding box center [699, 389] width 1078 height 20
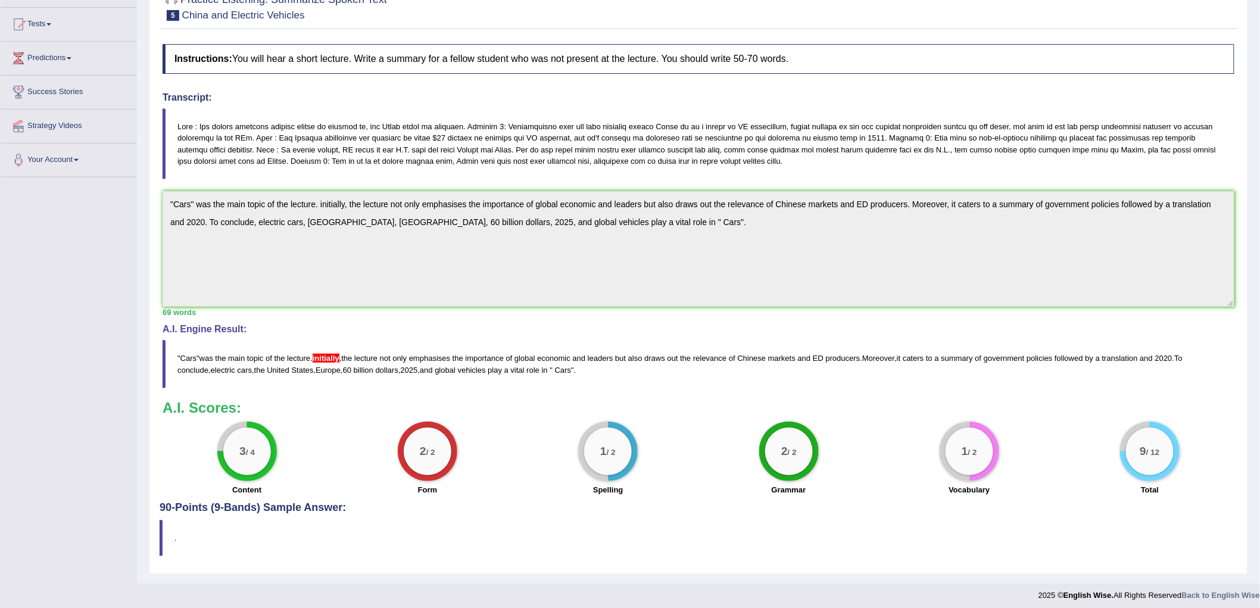
scroll to position [124, 0]
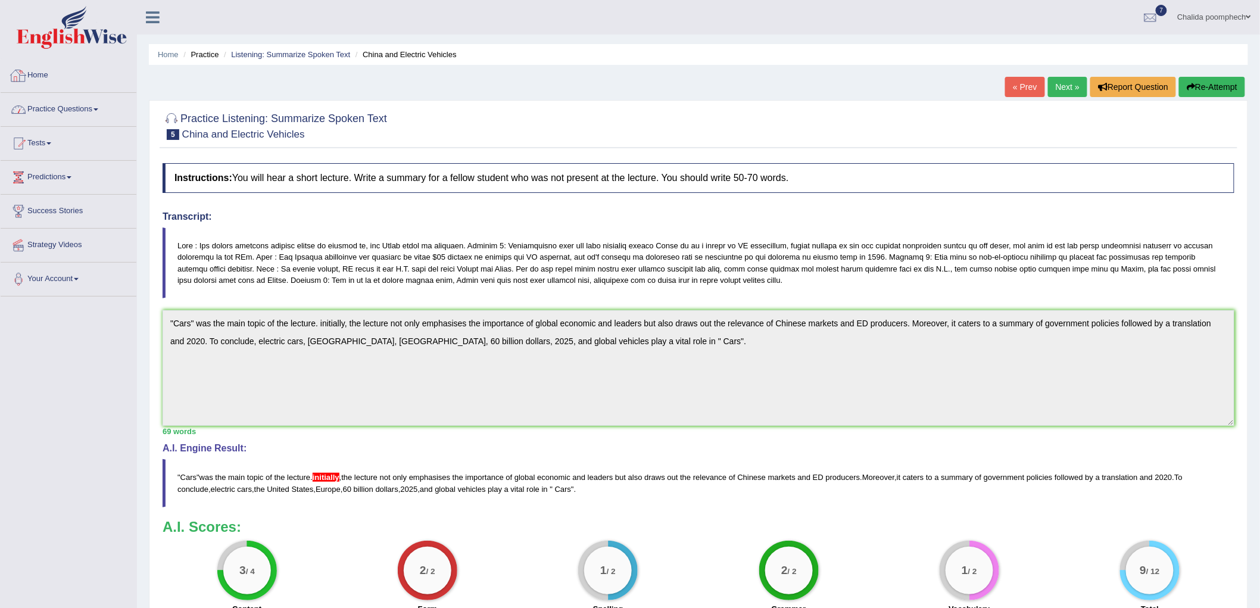
click at [74, 114] on link "Practice Questions" at bounding box center [69, 108] width 136 height 30
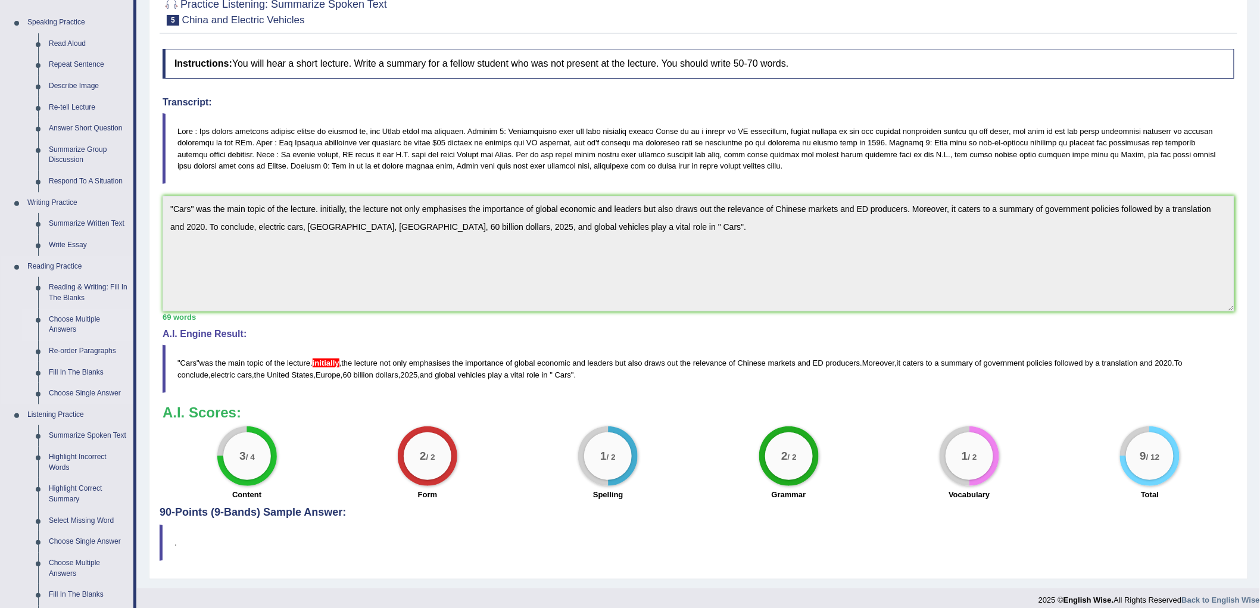
scroll to position [132, 0]
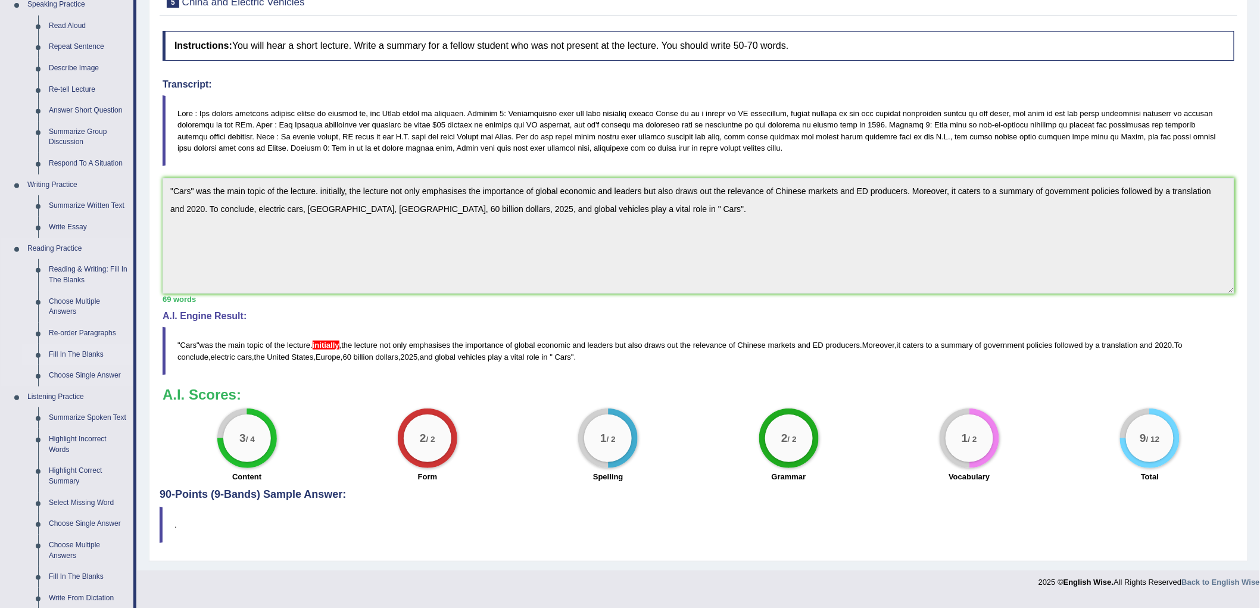
click at [87, 356] on link "Fill In The Blanks" at bounding box center [88, 354] width 90 height 21
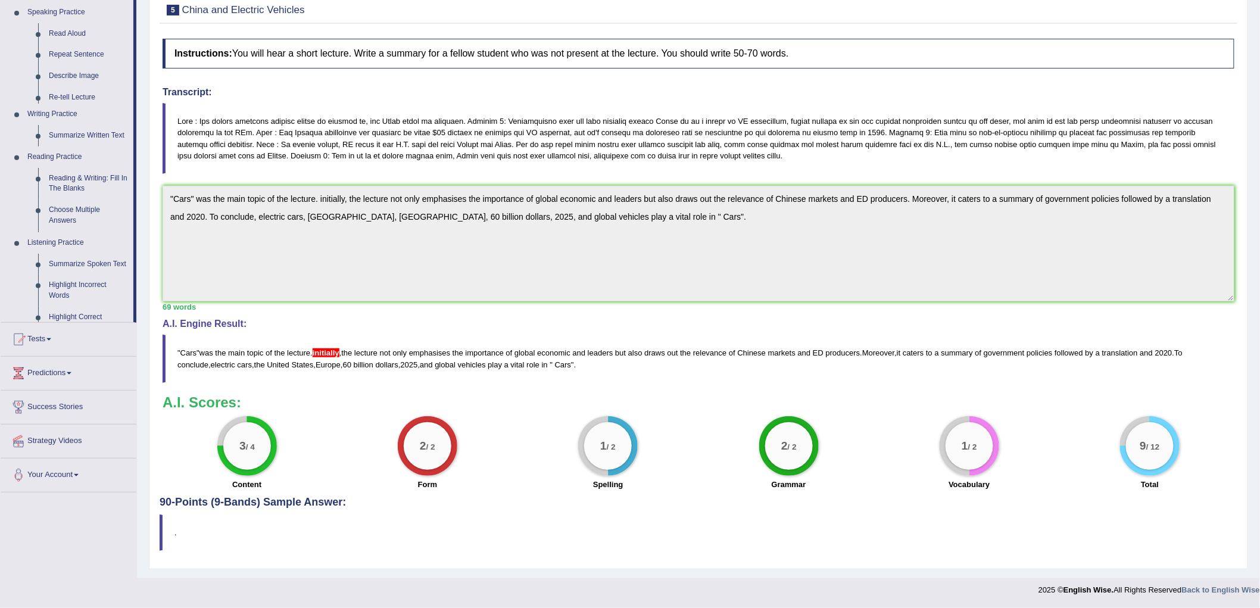
scroll to position [124, 0]
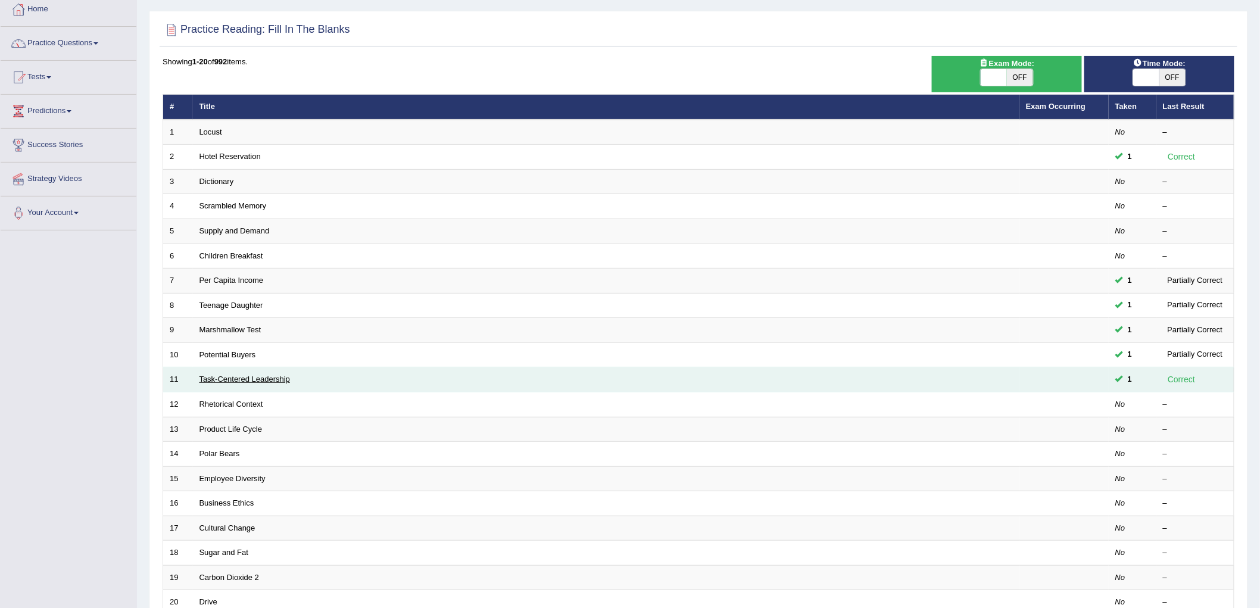
click at [214, 378] on link "Task-Centered Leadership" at bounding box center [245, 379] width 91 height 9
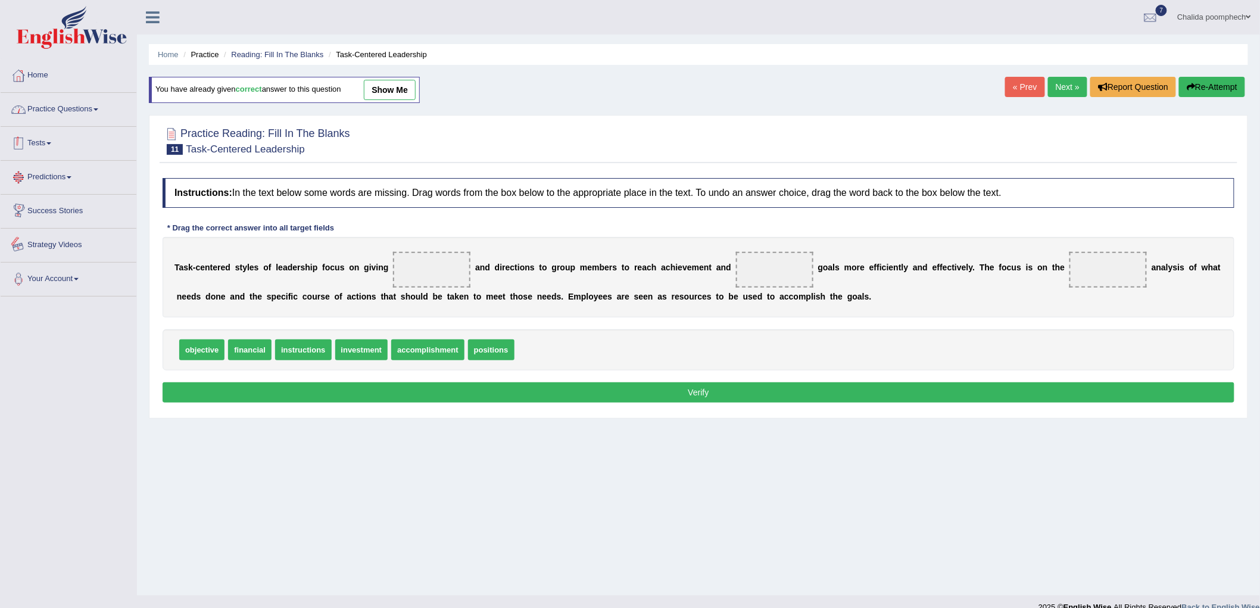
click at [70, 114] on link "Practice Questions" at bounding box center [69, 108] width 136 height 30
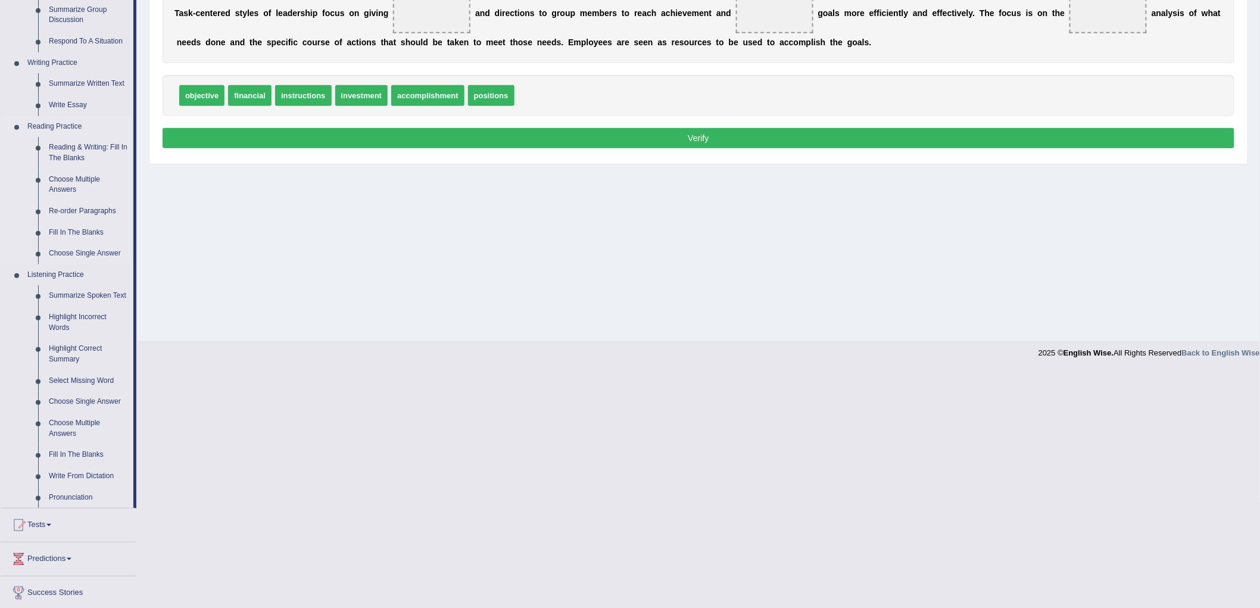
scroll to position [264, 0]
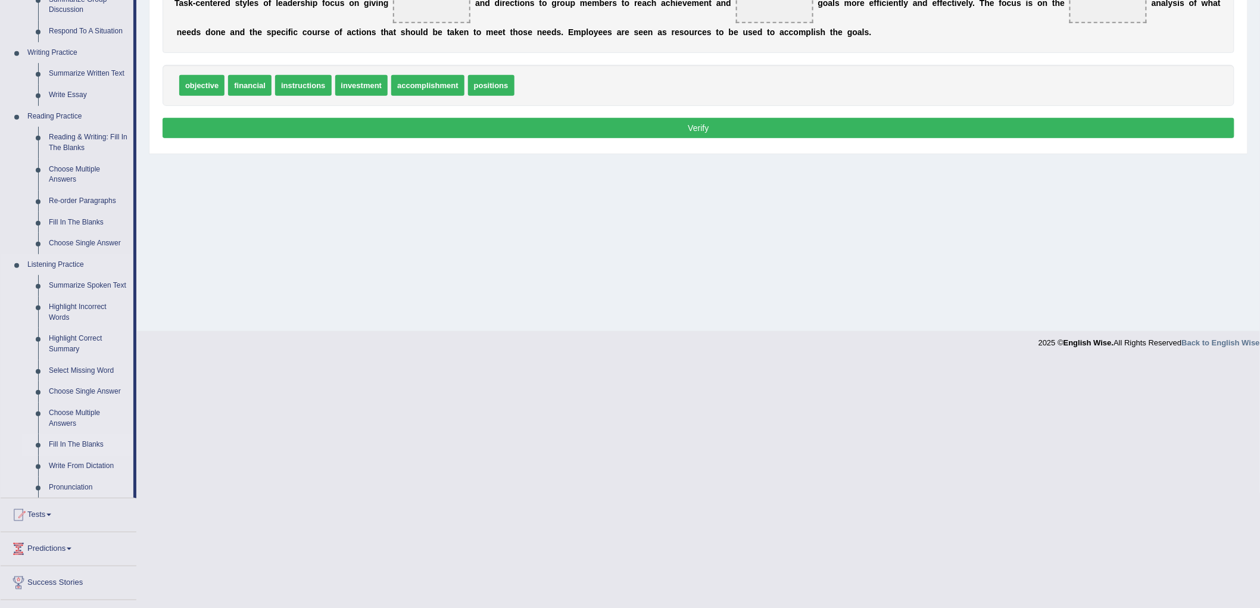
click at [73, 440] on link "Fill In The Blanks" at bounding box center [88, 444] width 90 height 21
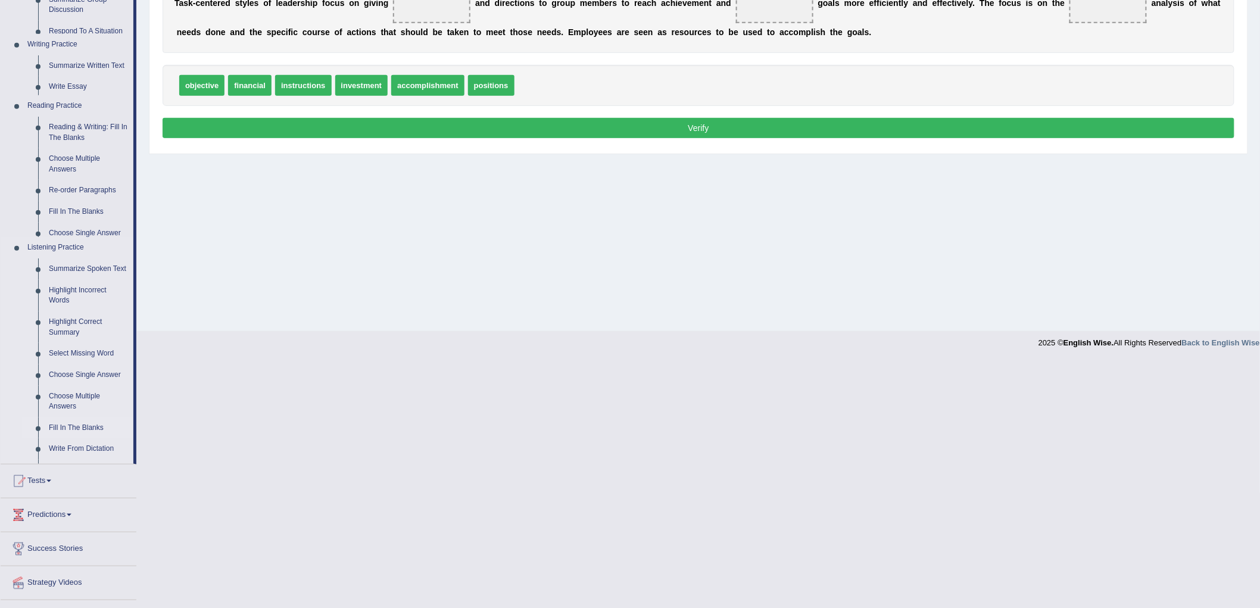
scroll to position [17, 0]
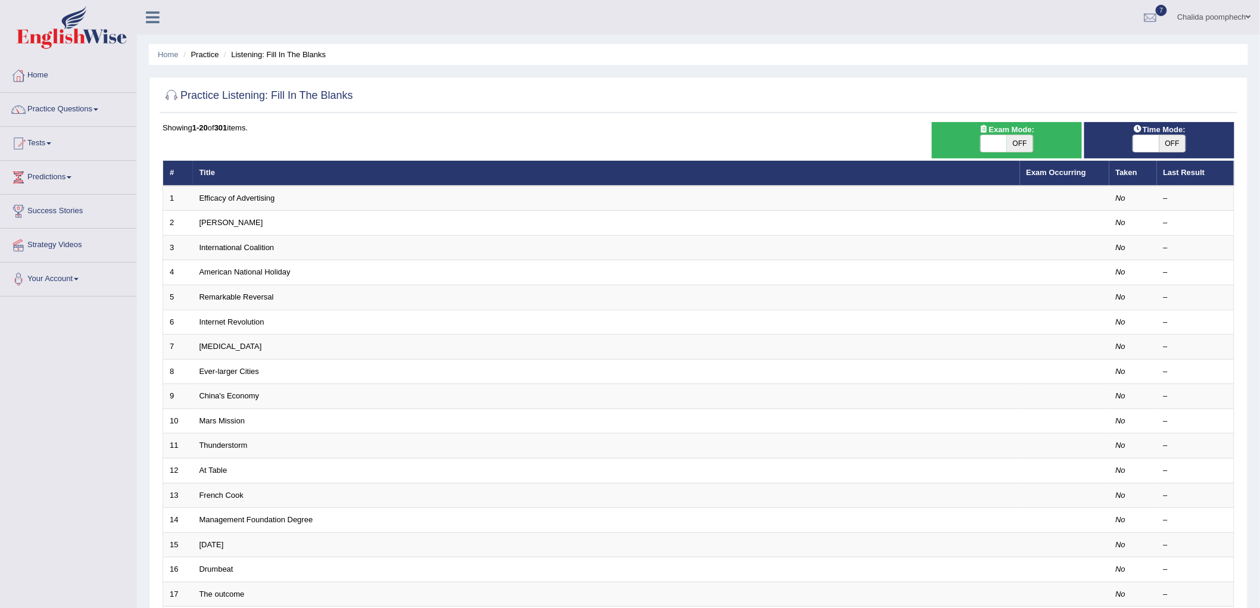
click at [1025, 144] on span "OFF" at bounding box center [1020, 143] width 26 height 17
checkbox input "true"
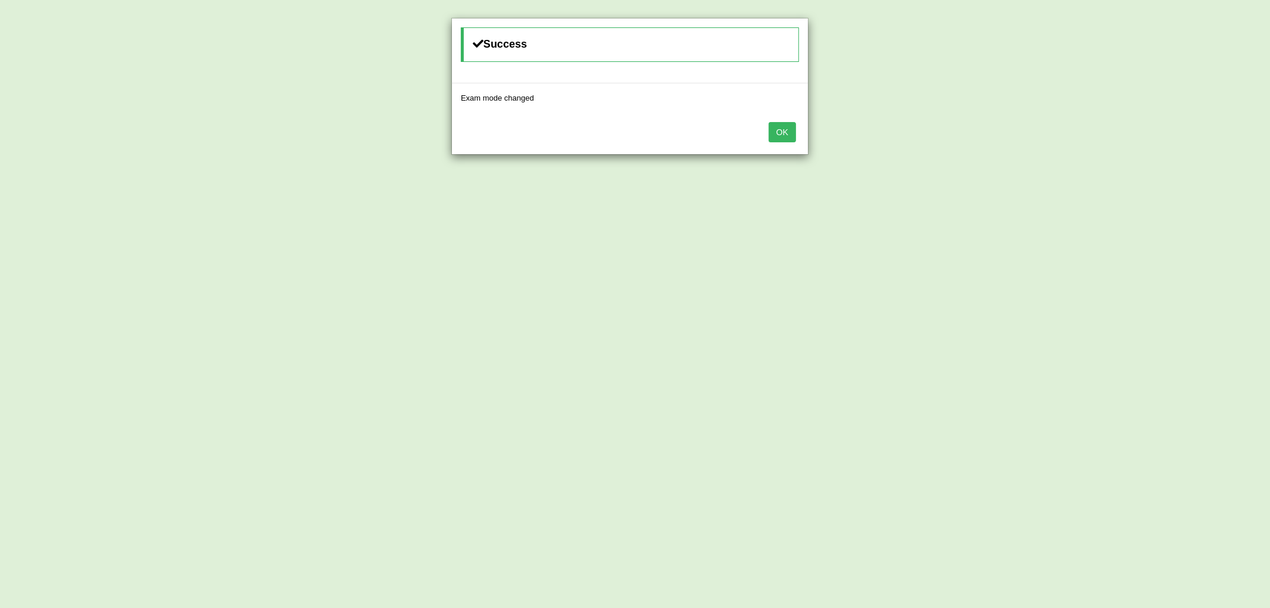
click at [781, 133] on button "OK" at bounding box center [782, 132] width 27 height 20
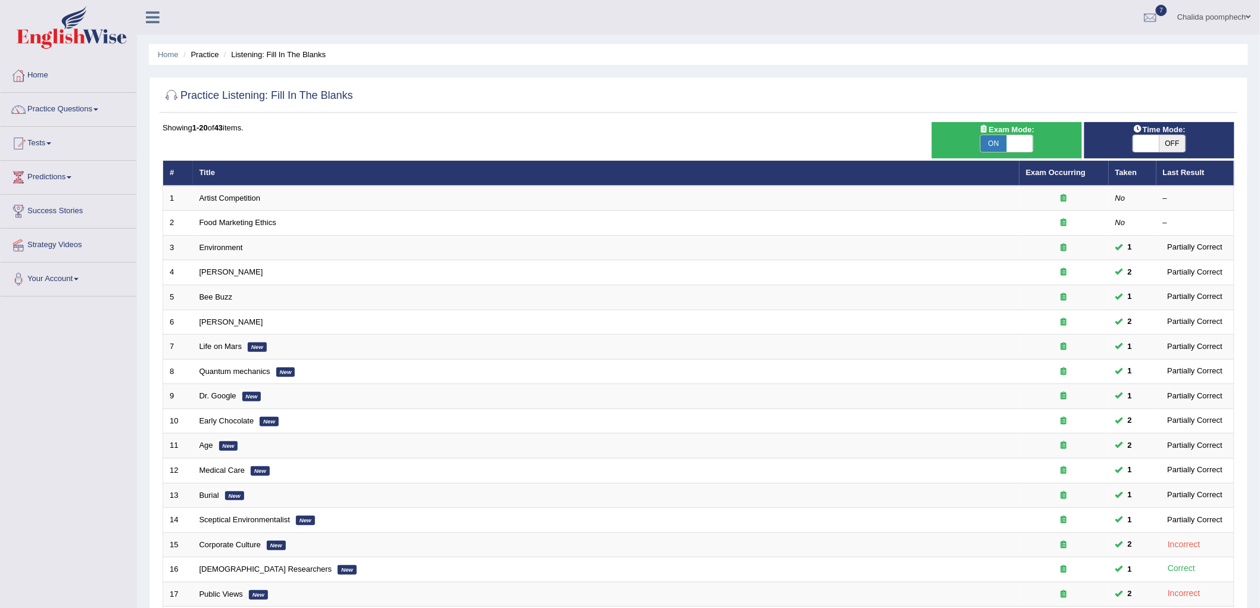
click at [1167, 141] on span "OFF" at bounding box center [1173, 143] width 26 height 17
checkbox input "true"
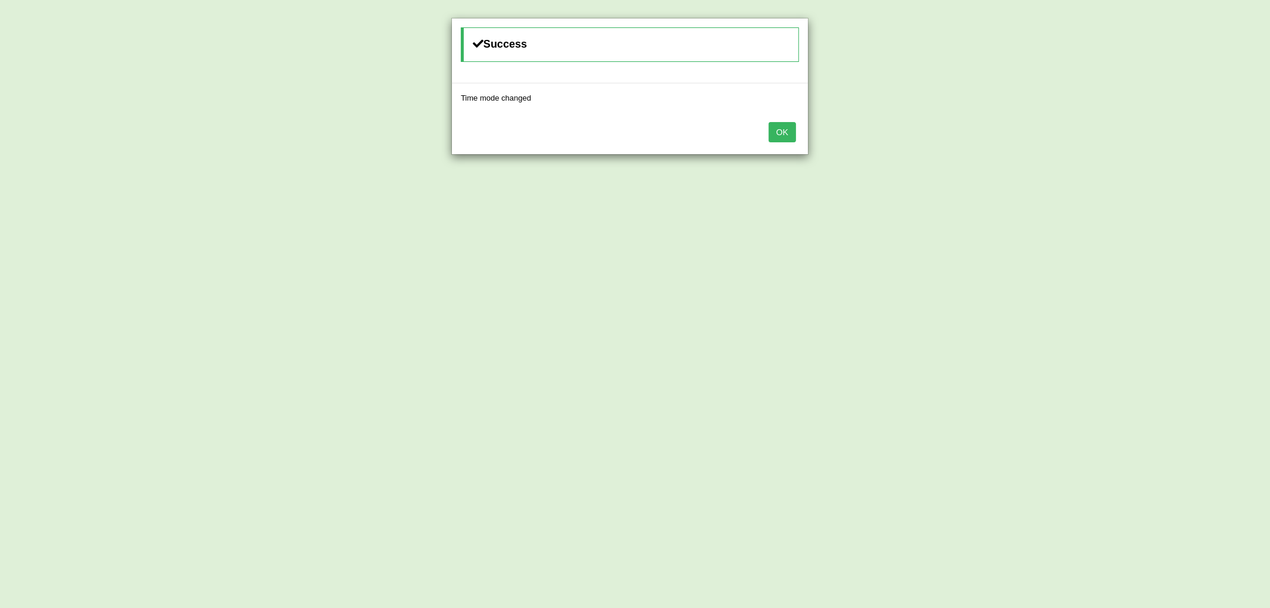
drag, startPoint x: 778, startPoint y: 135, endPoint x: 788, endPoint y: 135, distance: 9.5
click at [784, 135] on button "OK" at bounding box center [782, 132] width 27 height 20
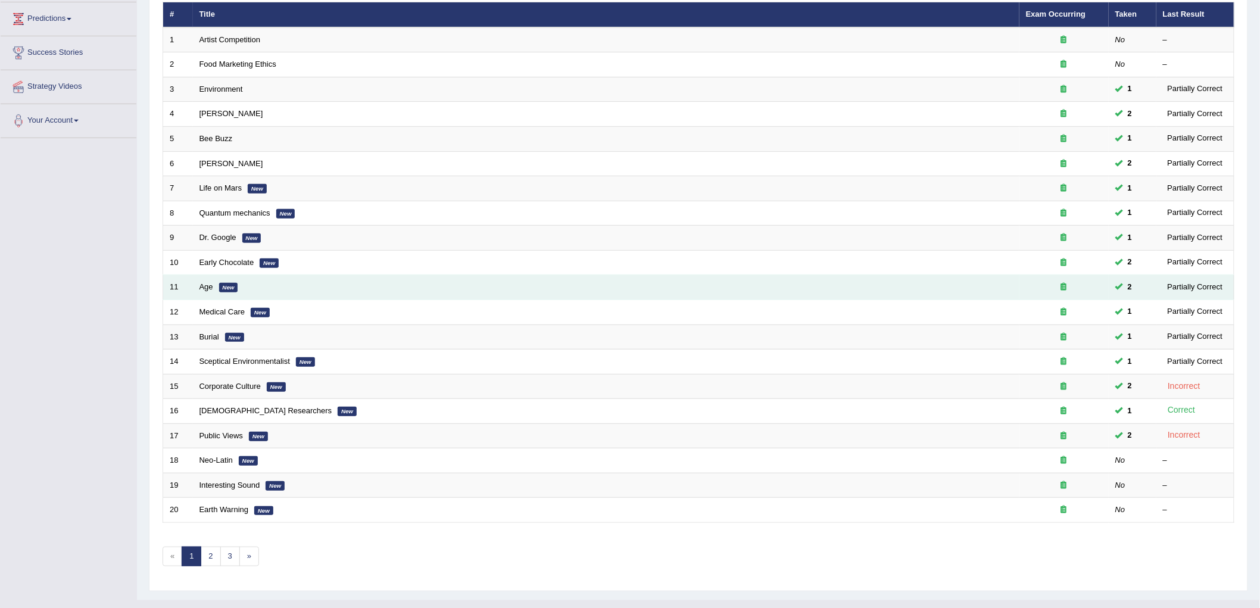
scroll to position [180, 0]
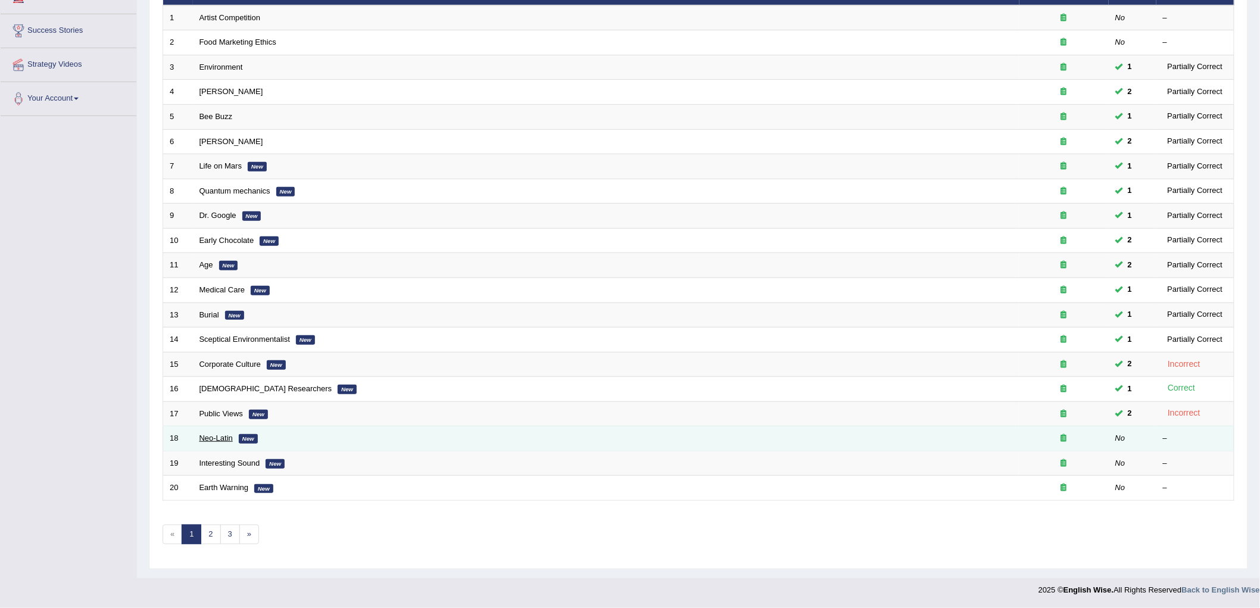
click at [211, 438] on link "Neo-Latin" at bounding box center [216, 438] width 33 height 9
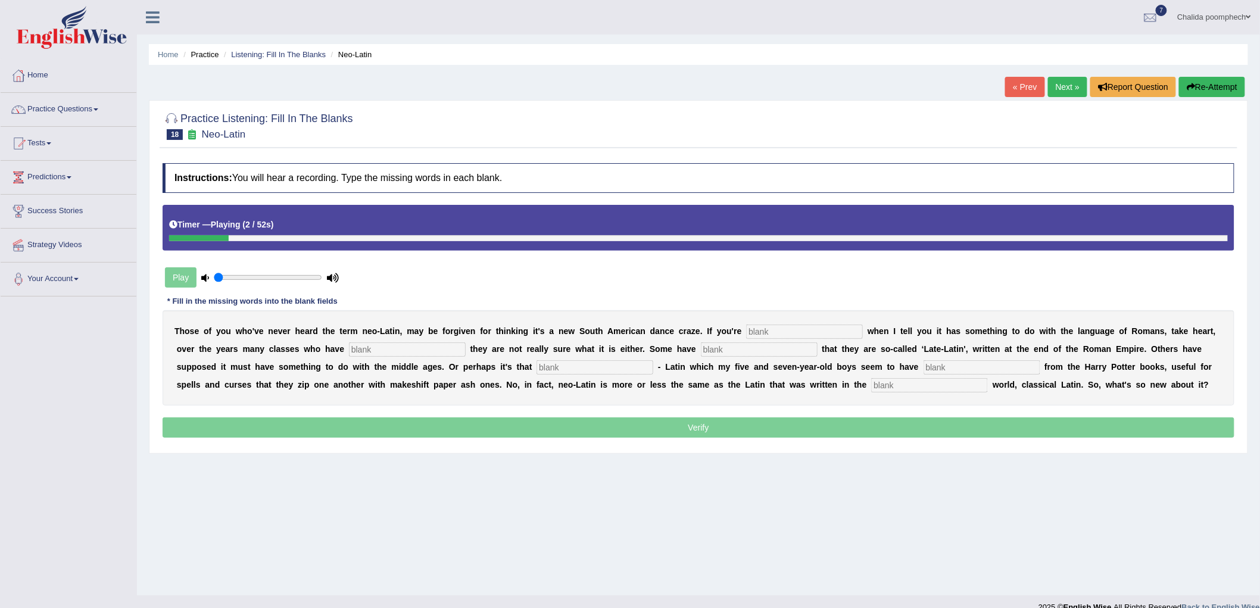
scroll to position [17, 0]
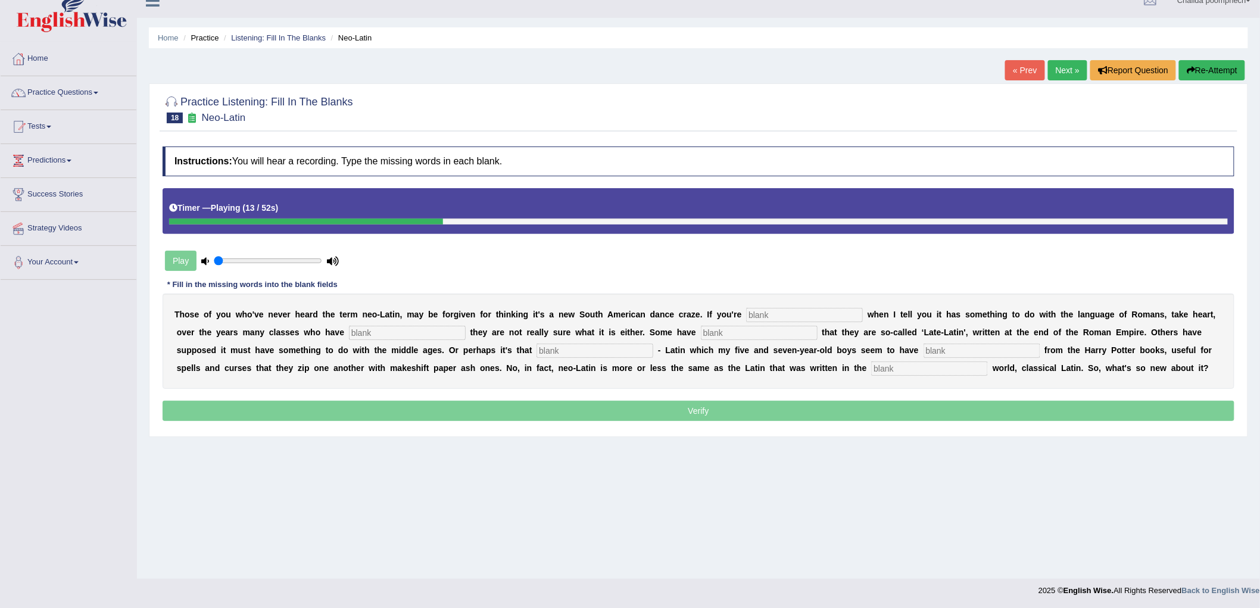
drag, startPoint x: 1195, startPoint y: 68, endPoint x: 1186, endPoint y: 79, distance: 14.8
click at [1195, 68] on button "Re-Attempt" at bounding box center [1212, 70] width 66 height 20
click at [204, 216] on div "Timer — Playing ( 30 / 52s )" at bounding box center [698, 208] width 1059 height 21
click at [1211, 67] on button "Re-Attempt" at bounding box center [1212, 70] width 66 height 20
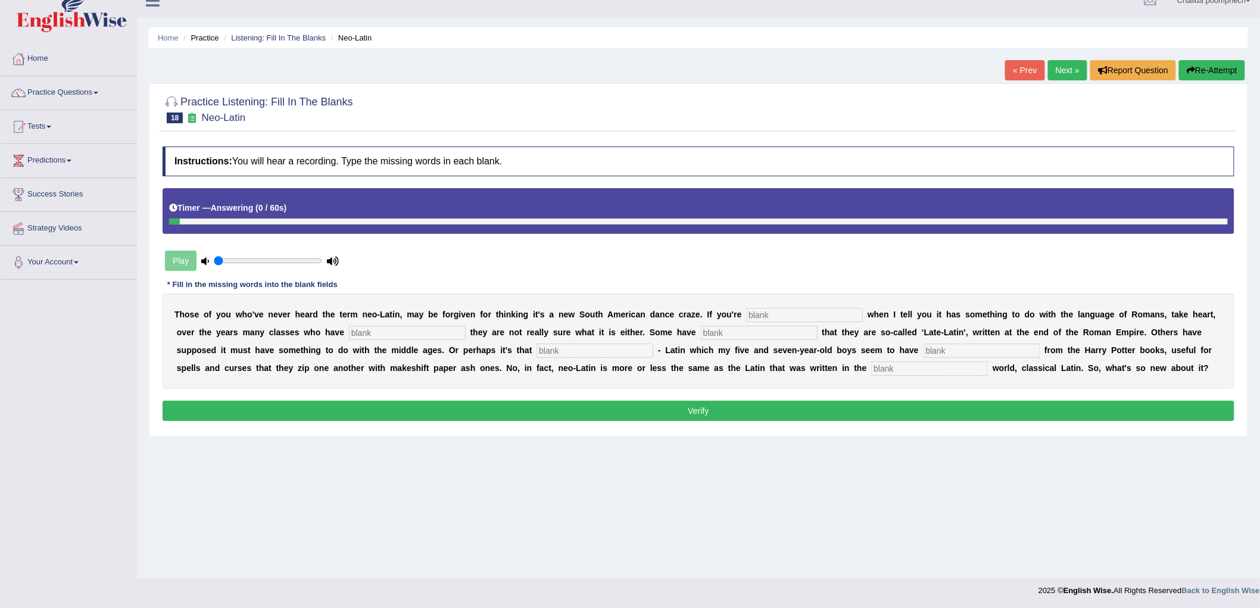
click at [1099, 221] on div at bounding box center [698, 222] width 1059 height 6
click at [1104, 219] on div at bounding box center [698, 222] width 1059 height 6
drag, startPoint x: 217, startPoint y: 260, endPoint x: 302, endPoint y: 260, distance: 84.6
type input "0.85"
click at [302, 260] on input "range" at bounding box center [268, 261] width 108 height 10
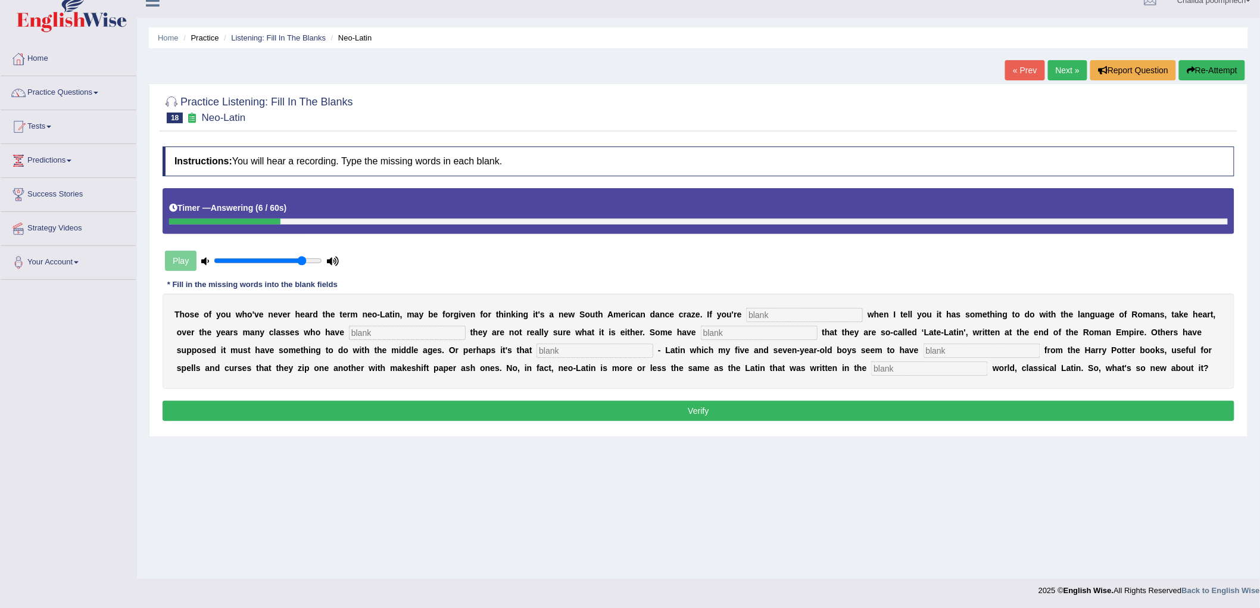
click at [191, 261] on div "Play" at bounding box center [252, 261] width 179 height 30
click at [768, 313] on input "text" at bounding box center [804, 315] width 117 height 14
type input "pazzeled"
click at [394, 337] on input "text" at bounding box center [407, 333] width 117 height 14
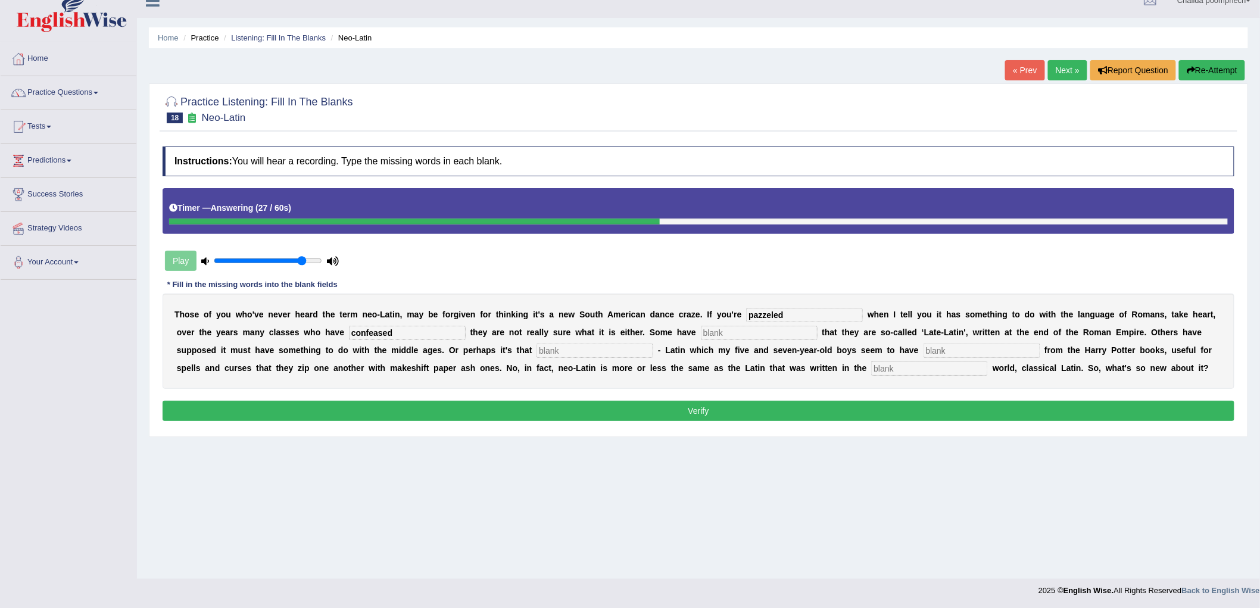
type input "confeased"
click at [748, 334] on input "text" at bounding box center [759, 333] width 117 height 14
type input "zoomed"
click at [618, 348] on input "text" at bounding box center [595, 351] width 117 height 14
type input "dd"
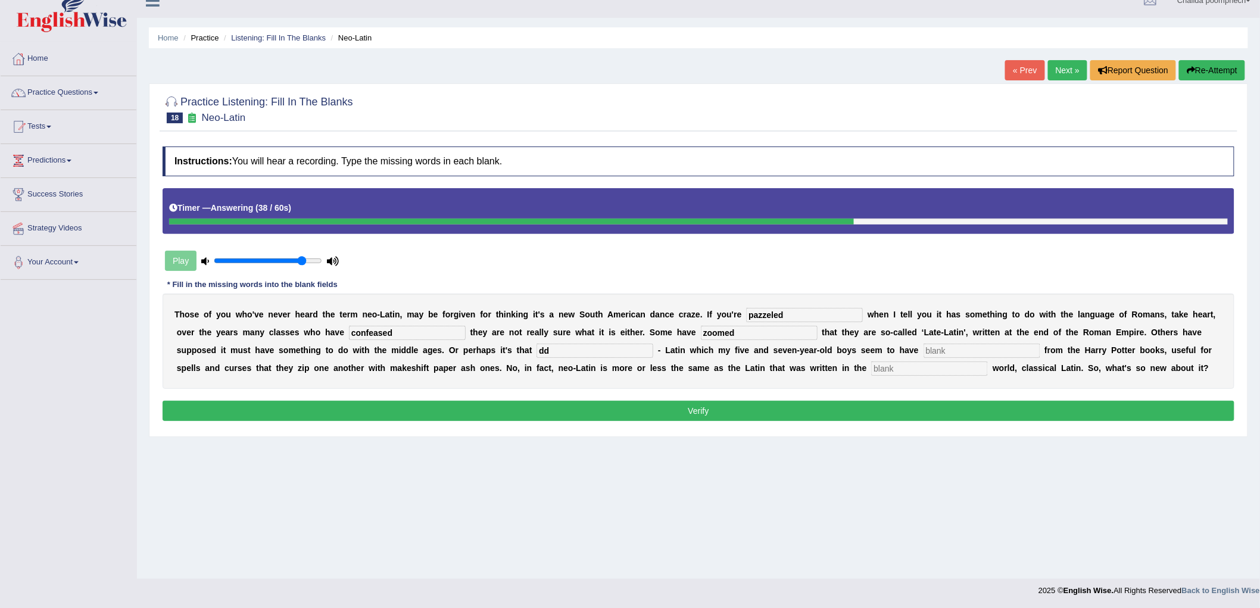
click at [996, 352] on input "text" at bounding box center [982, 351] width 117 height 14
type input "gleaned"
drag, startPoint x: 892, startPoint y: 363, endPoint x: 893, endPoint y: 369, distance: 6.1
click at [893, 363] on input "text" at bounding box center [929, 369] width 117 height 14
click at [949, 370] on input "text" at bounding box center [929, 369] width 117 height 14
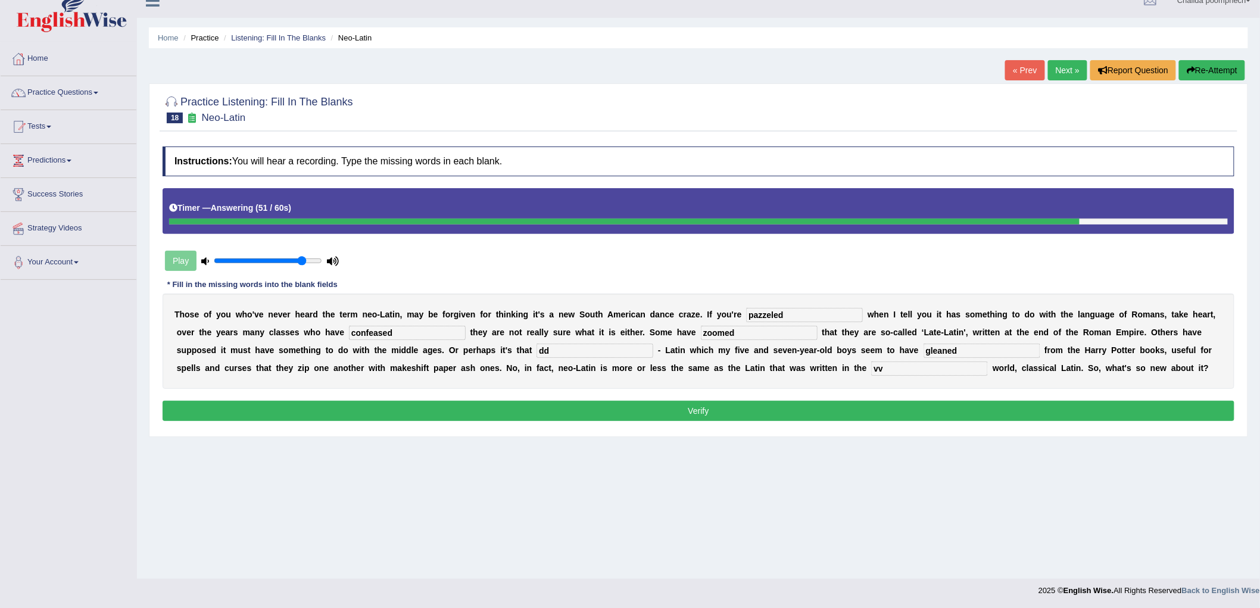
type input "vv"
click at [858, 395] on div "Instructions: You will hear a recording. Type the missing words in each blank. …" at bounding box center [699, 285] width 1078 height 289
click at [862, 407] on button "Verify" at bounding box center [699, 411] width 1072 height 20
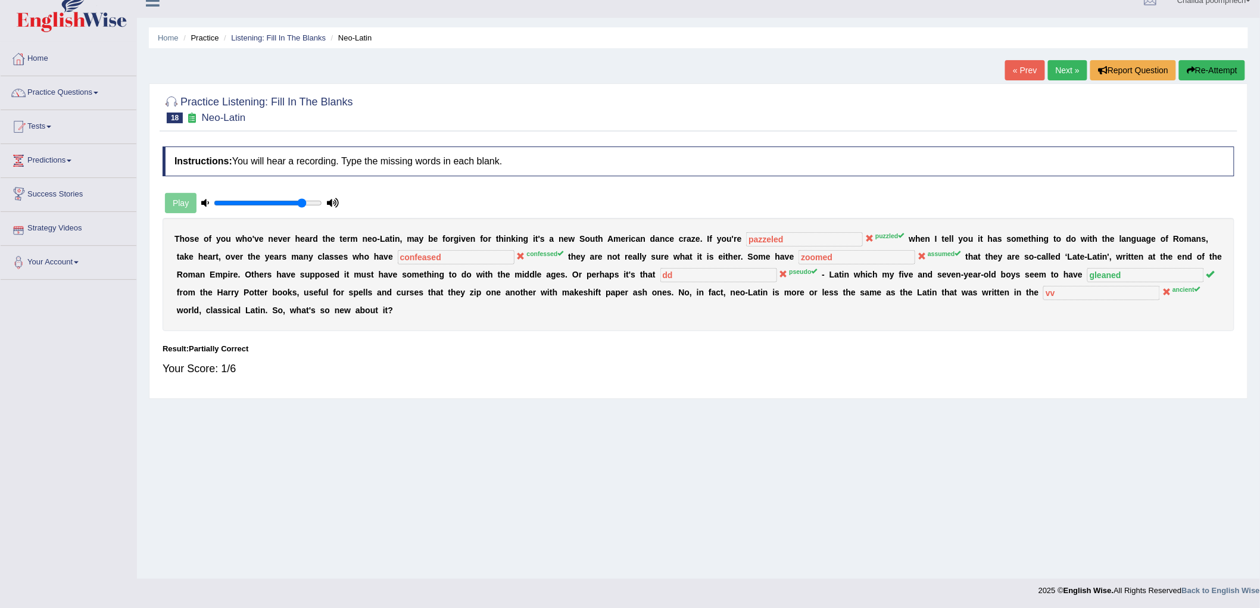
click at [191, 204] on div "Play" at bounding box center [252, 203] width 179 height 30
click at [1221, 72] on button "Re-Attempt" at bounding box center [1212, 70] width 66 height 20
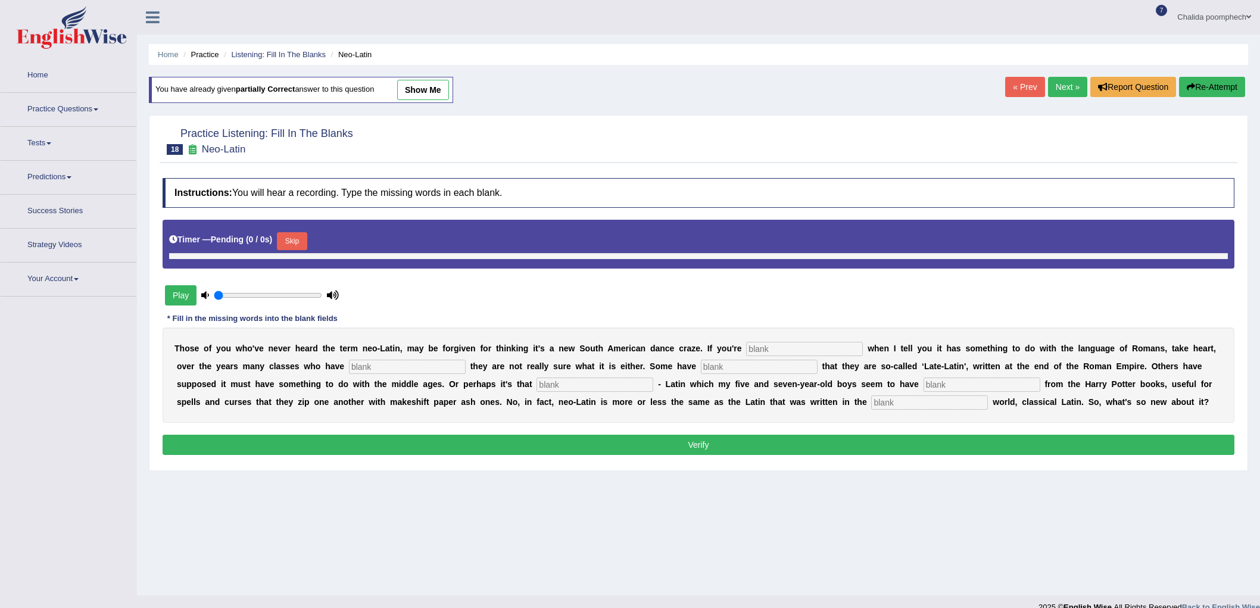
type input "0.85"
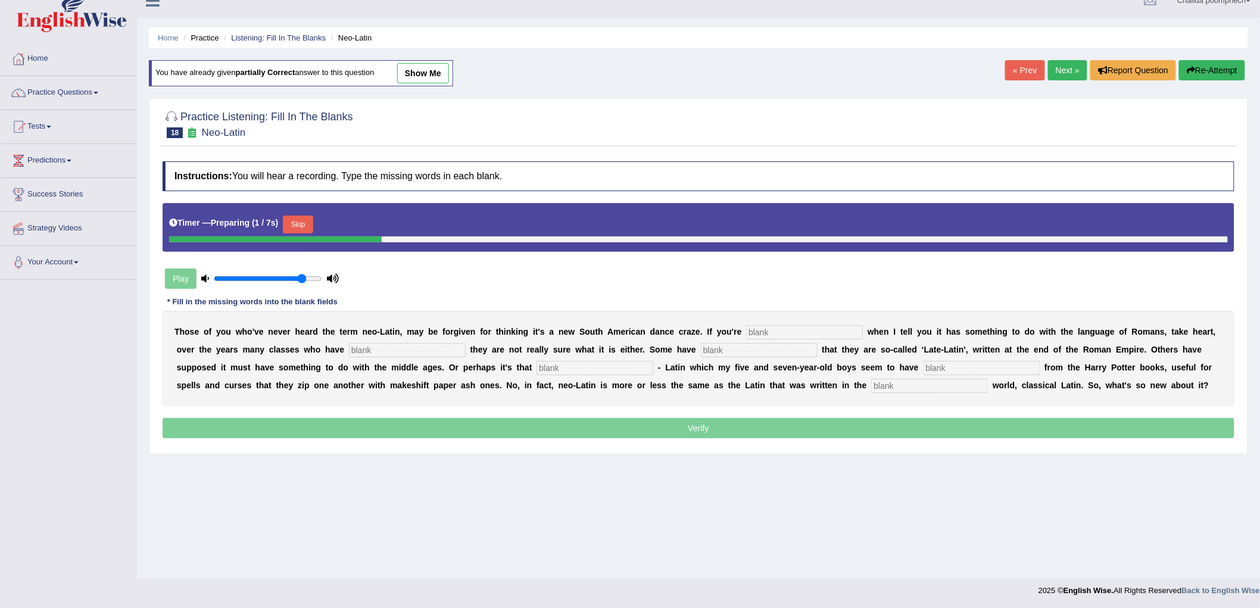
click at [304, 228] on button "Skip" at bounding box center [298, 225] width 30 height 18
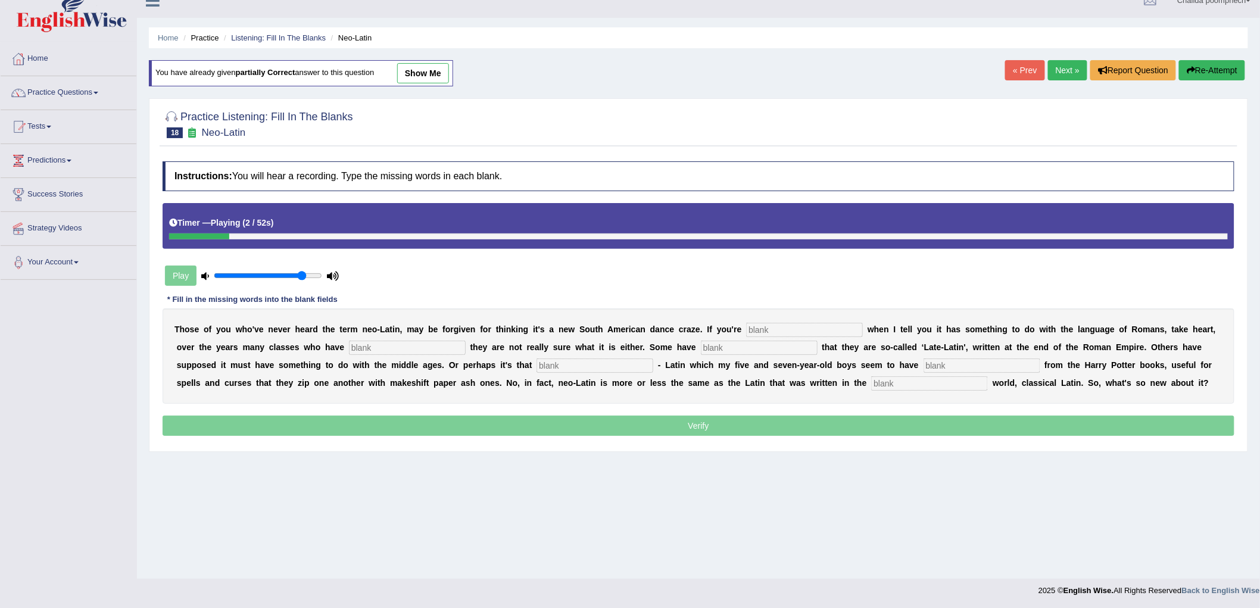
click at [774, 331] on input "text" at bounding box center [804, 330] width 117 height 14
type input "puzzled"
click at [430, 351] on input "text" at bounding box center [407, 348] width 117 height 14
type input "confessed"
click at [746, 345] on input "text" at bounding box center [759, 348] width 117 height 14
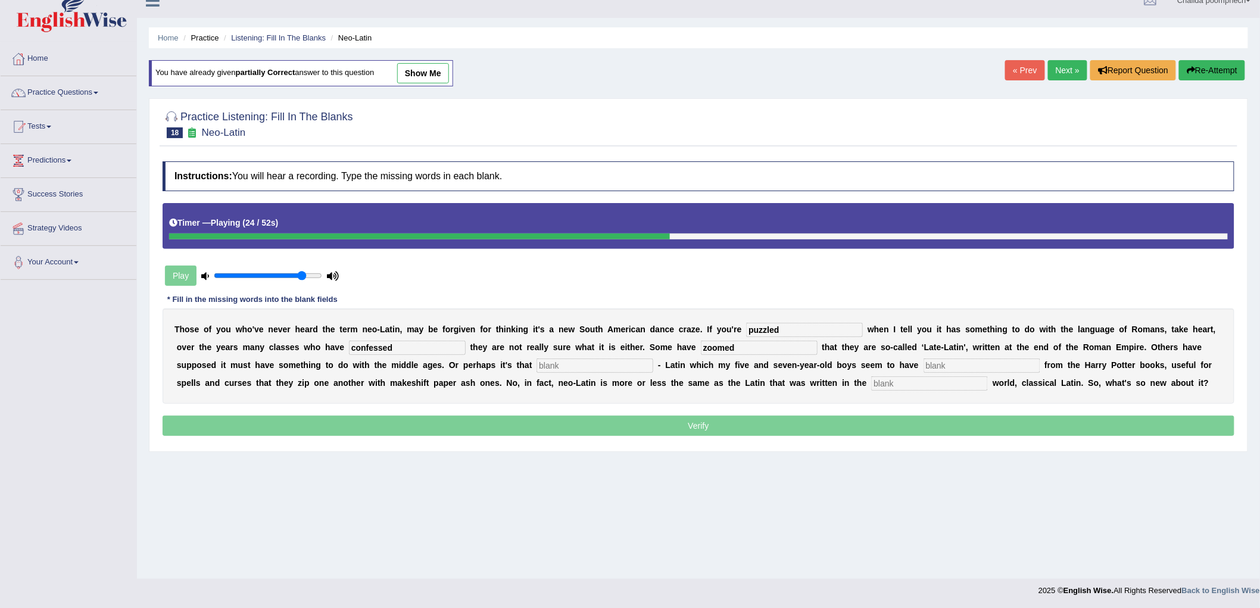
type input "zoomed"
click at [624, 369] on input "text" at bounding box center [595, 366] width 117 height 14
type input "su"
click at [956, 362] on input "text" at bounding box center [982, 366] width 117 height 14
type input "gleaned"
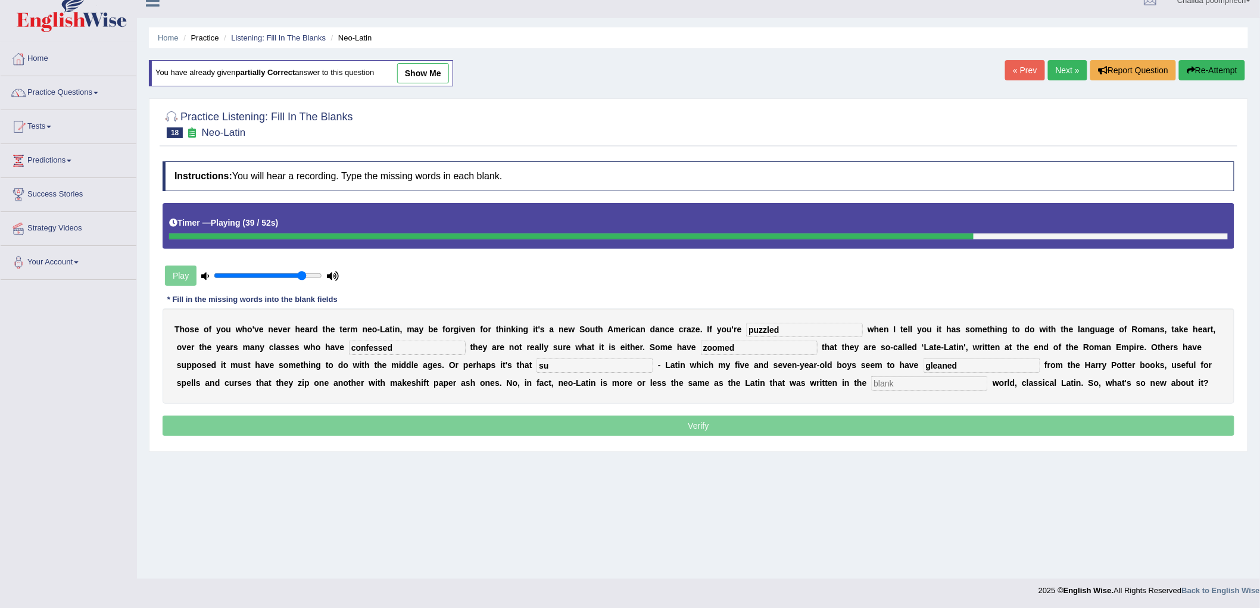
click at [901, 385] on input "text" at bounding box center [929, 383] width 117 height 14
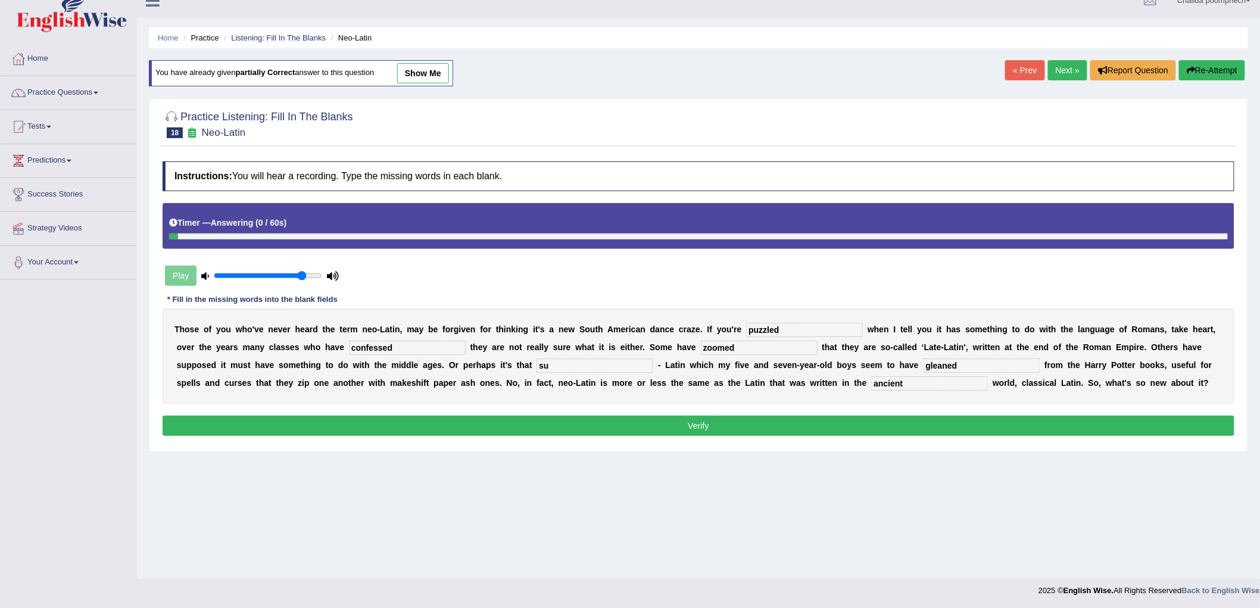
type input "ancient"
click at [585, 364] on input "su" at bounding box center [595, 366] width 117 height 14
type input "s"
type input "Latin"
click at [641, 426] on button "Verify" at bounding box center [699, 426] width 1072 height 20
